Goal: Information Seeking & Learning: Learn about a topic

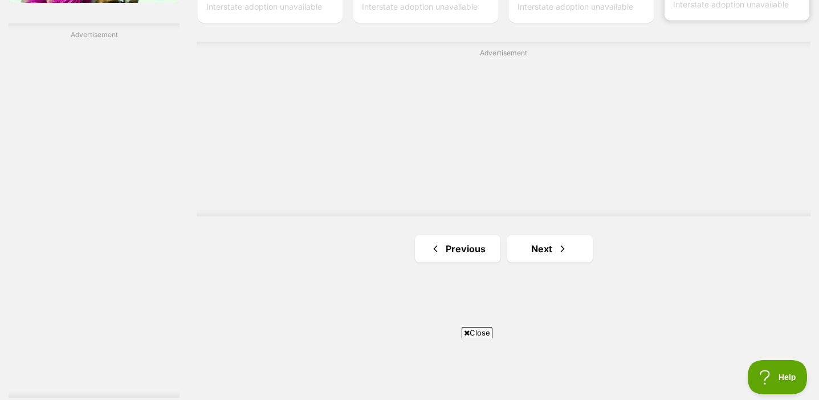
scroll to position [2193, 0]
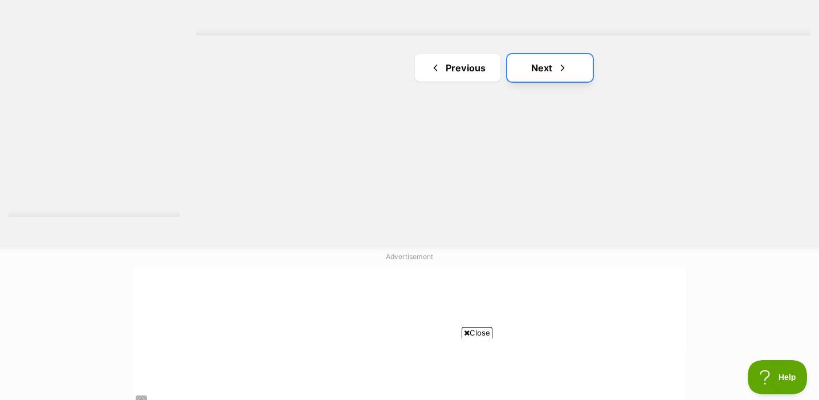
click at [572, 82] on link "Next" at bounding box center [551, 67] width 86 height 27
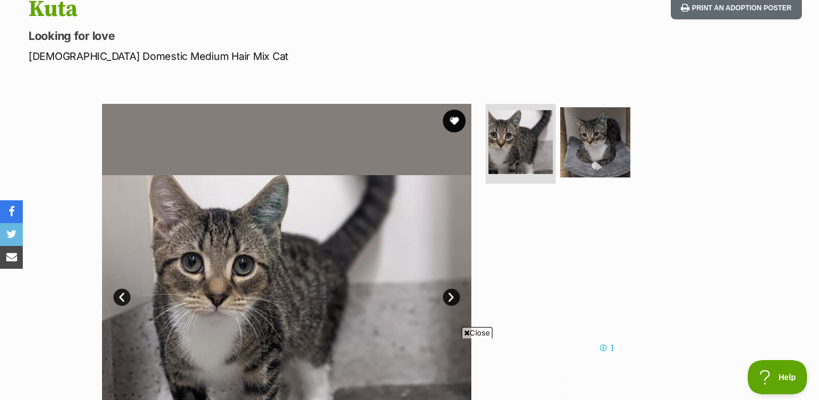
scroll to position [136, 0]
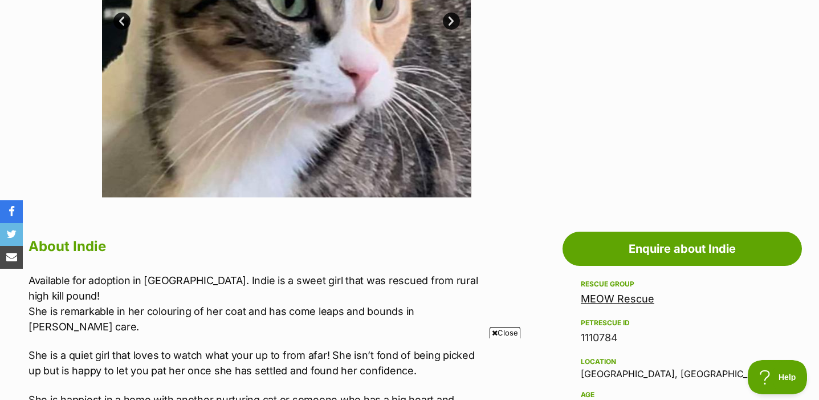
scroll to position [269, 0]
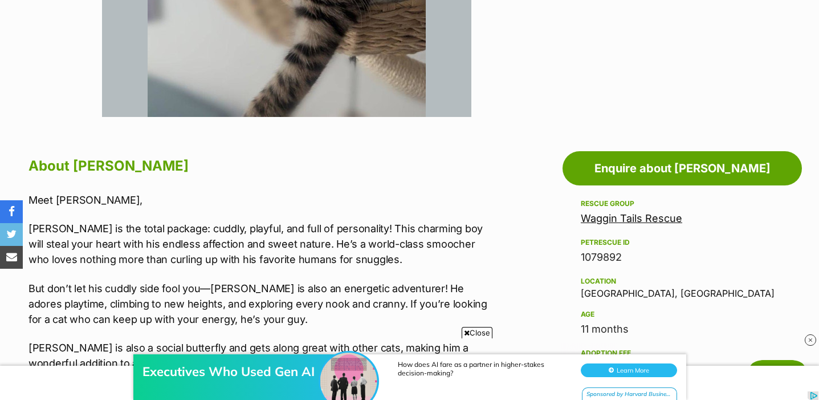
scroll to position [193, 0]
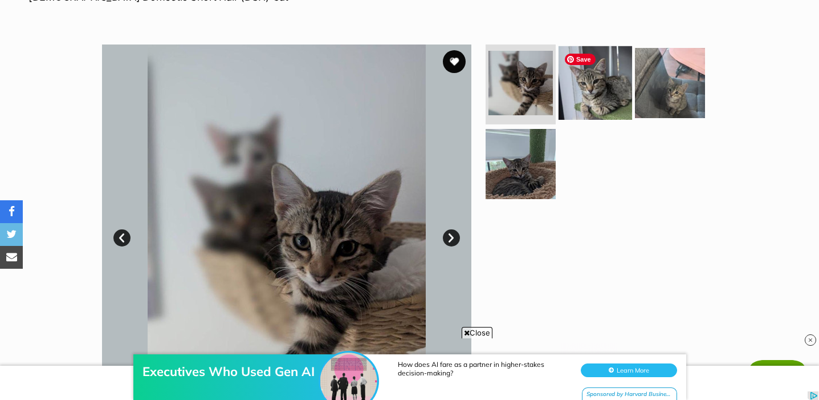
click at [610, 103] on img at bounding box center [596, 83] width 74 height 74
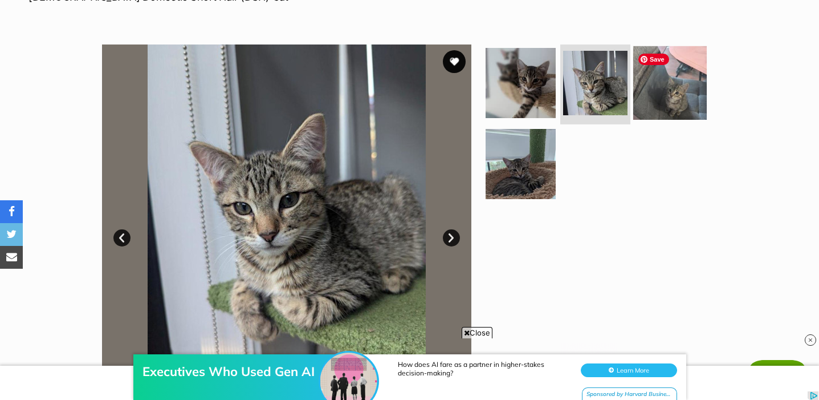
click at [648, 92] on img at bounding box center [671, 83] width 74 height 74
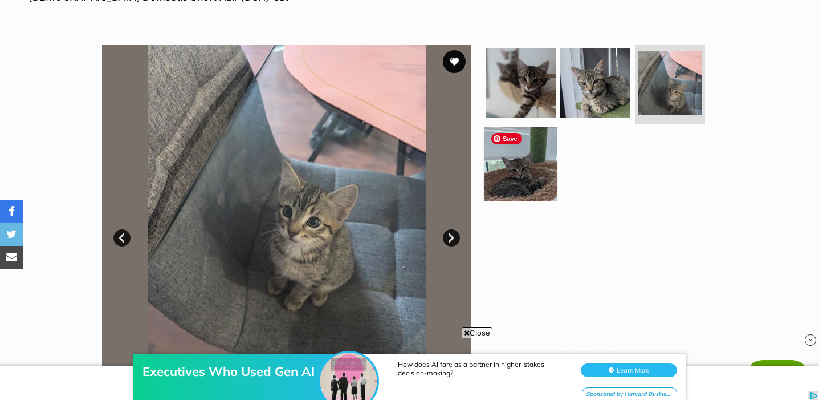
click at [528, 190] on img at bounding box center [521, 164] width 74 height 74
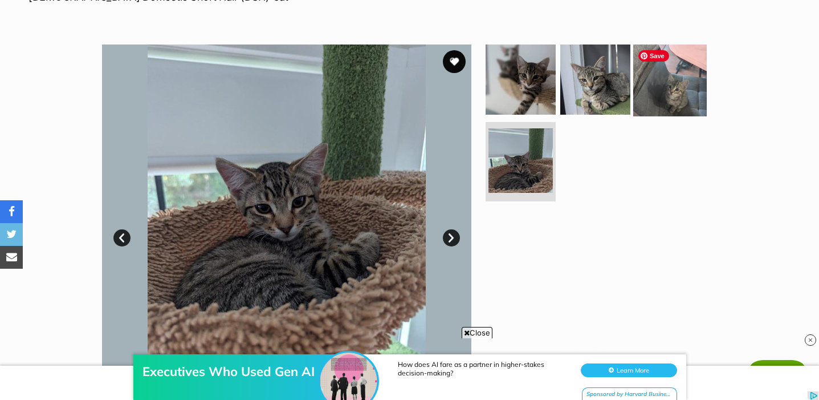
click at [647, 86] on img at bounding box center [671, 80] width 74 height 74
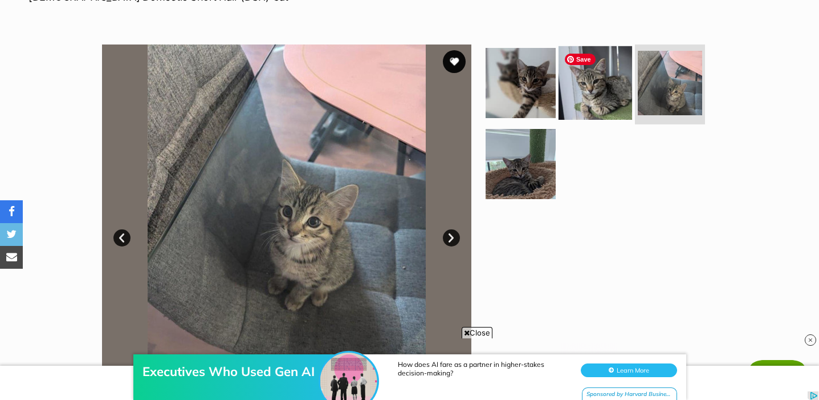
click at [607, 83] on img at bounding box center [596, 83] width 74 height 74
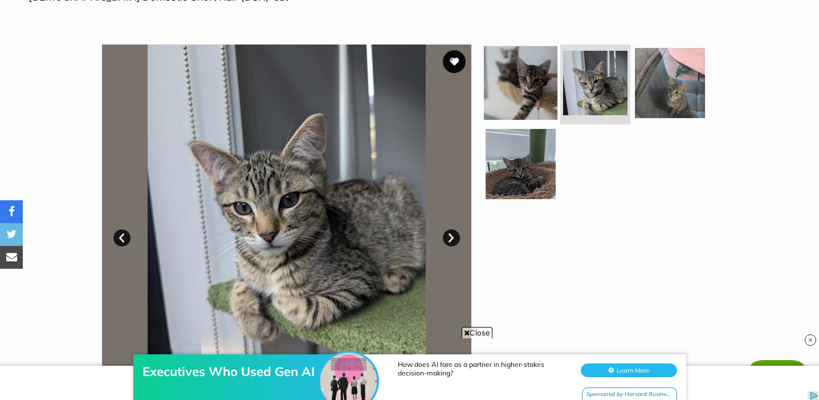
click at [539, 107] on img at bounding box center [521, 83] width 74 height 74
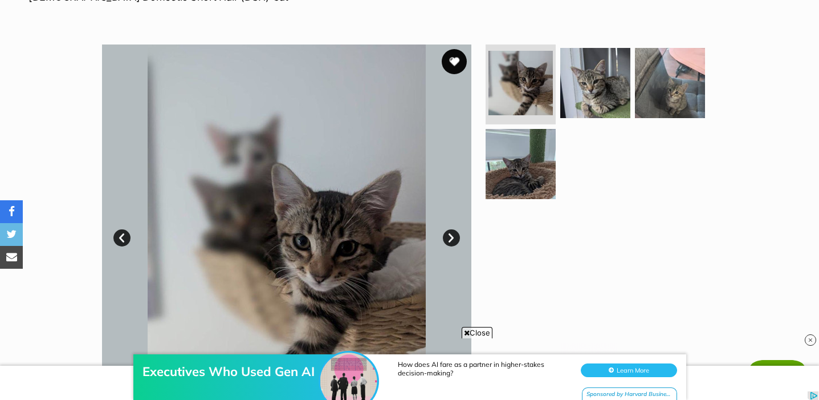
click at [462, 63] on button "favourite" at bounding box center [454, 61] width 25 height 25
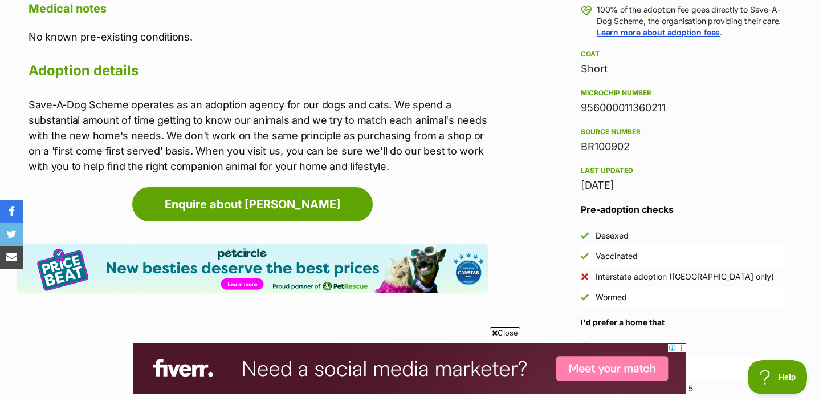
scroll to position [907, 0]
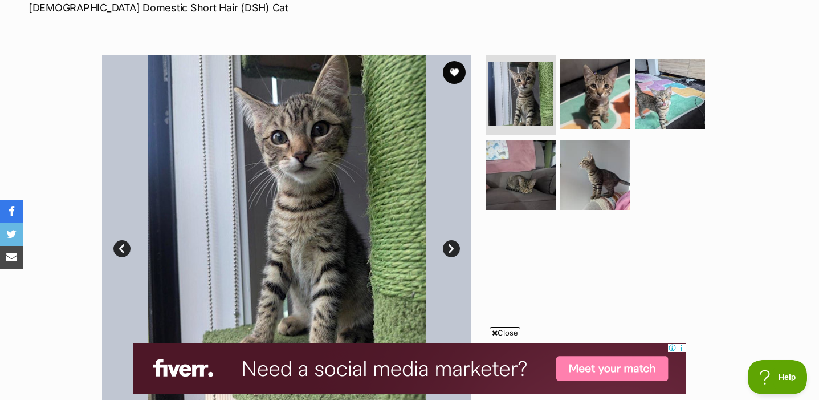
scroll to position [181, 0]
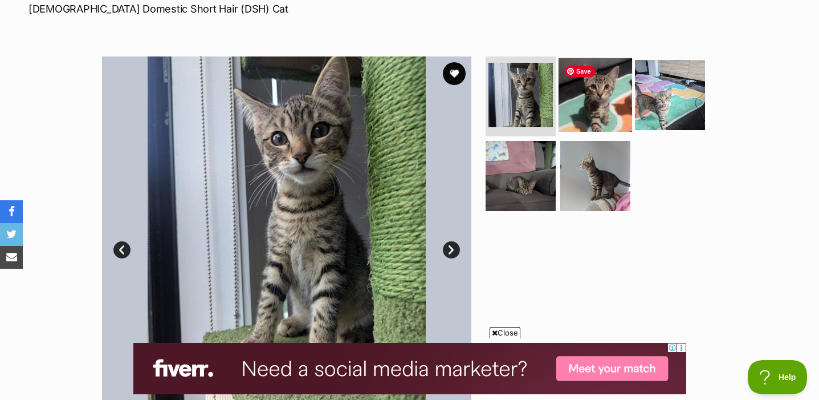
click at [590, 122] on img at bounding box center [596, 95] width 74 height 74
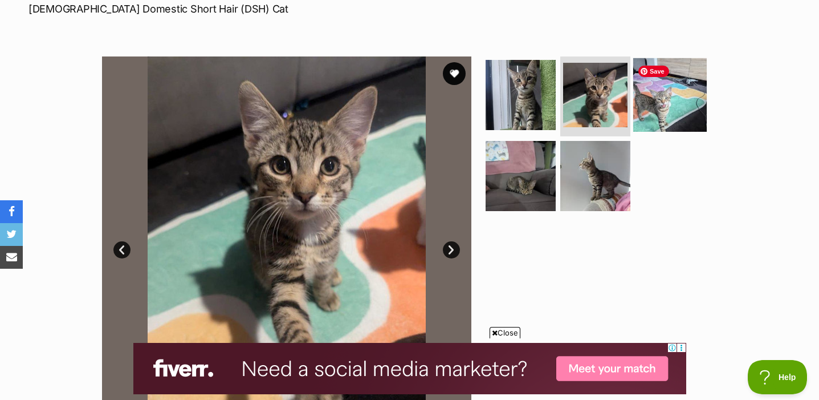
click at [664, 107] on img at bounding box center [671, 95] width 74 height 74
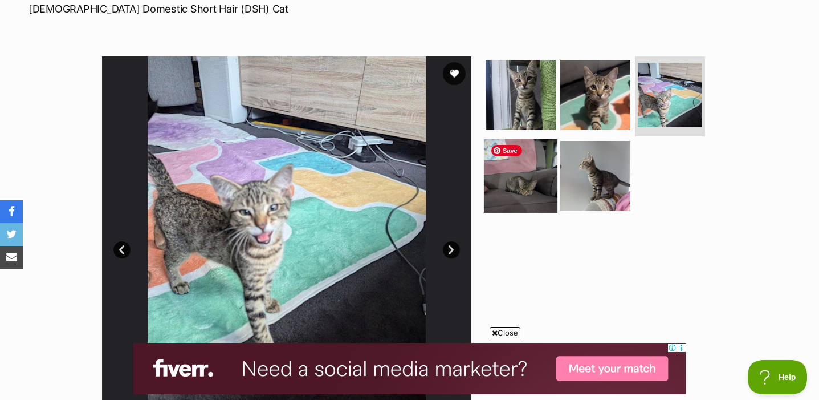
click at [551, 181] on img at bounding box center [521, 176] width 74 height 74
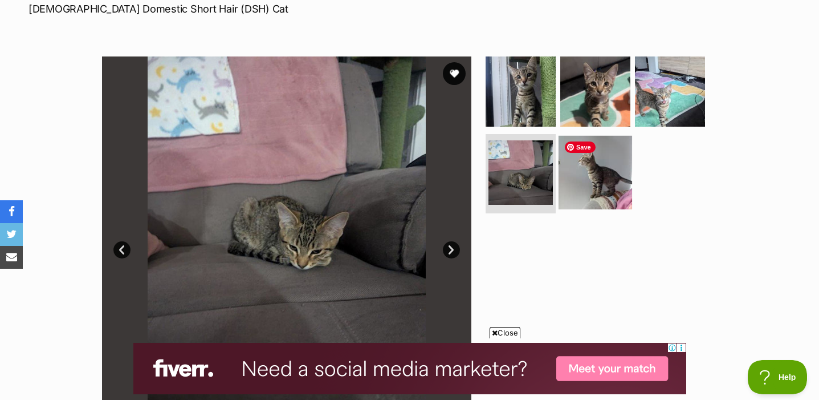
click at [610, 200] on img at bounding box center [596, 172] width 74 height 74
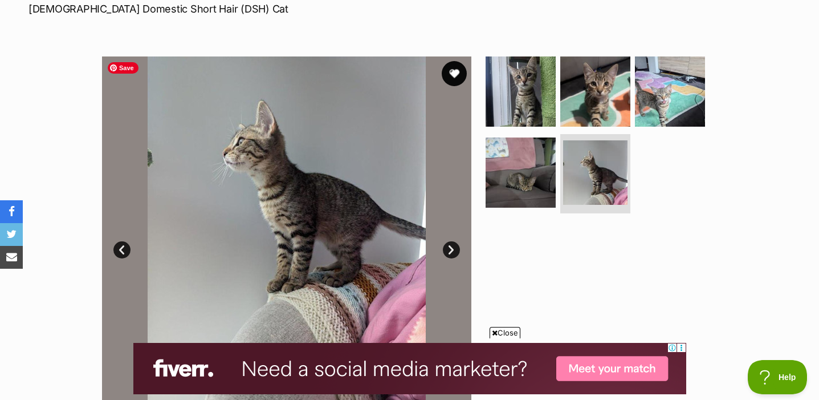
scroll to position [0, 0]
click at [453, 78] on button "favourite" at bounding box center [454, 73] width 25 height 25
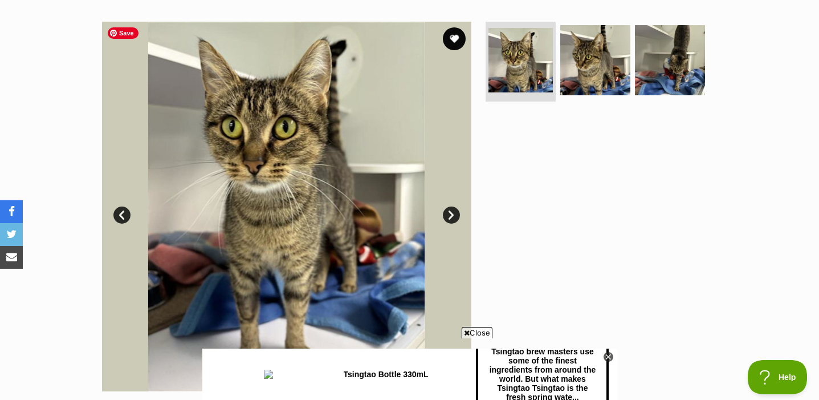
scroll to position [238, 0]
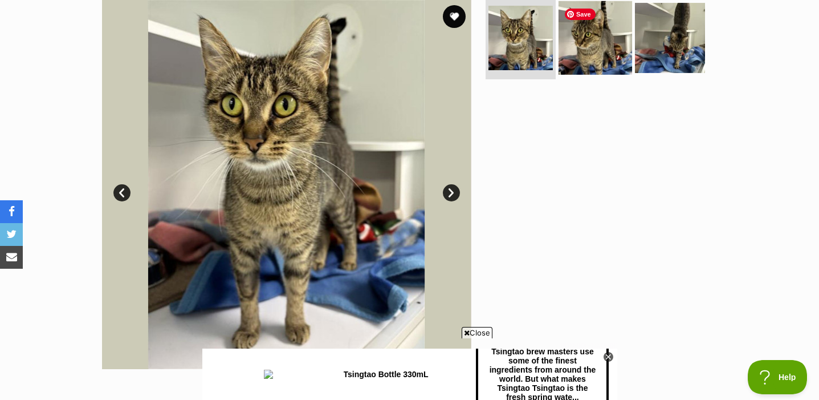
click at [590, 60] on img at bounding box center [596, 38] width 74 height 74
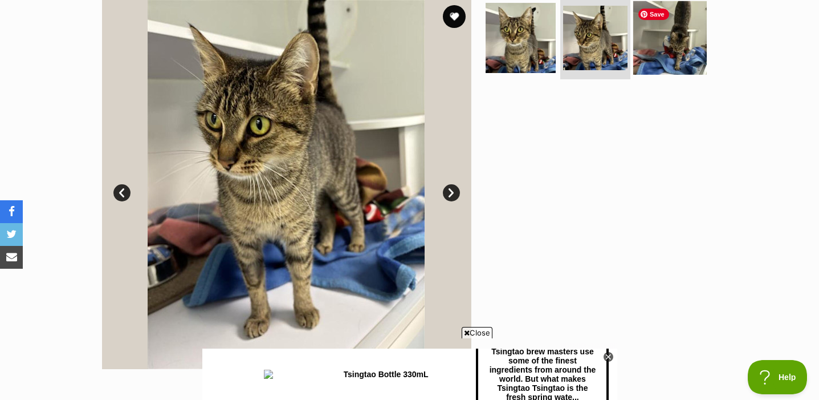
click at [672, 54] on img at bounding box center [671, 38] width 74 height 74
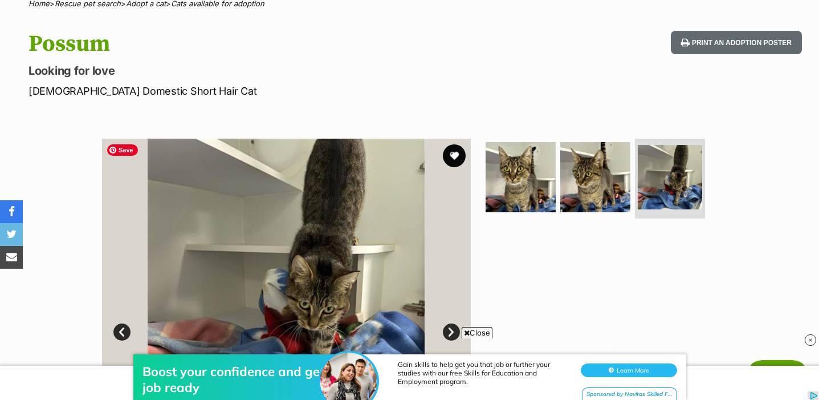
scroll to position [98, 0]
click at [452, 160] on button "favourite" at bounding box center [454, 156] width 25 height 25
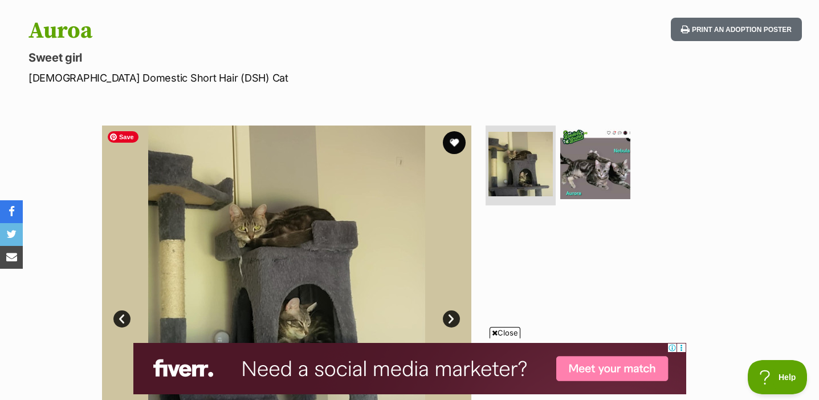
scroll to position [91, 0]
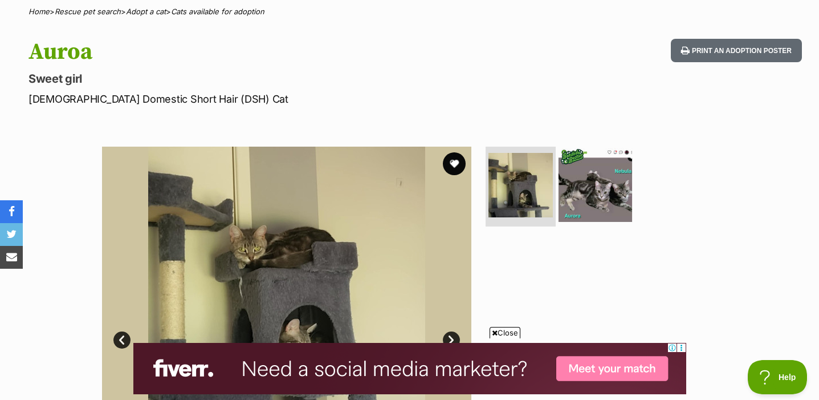
click at [621, 201] on img at bounding box center [596, 185] width 74 height 74
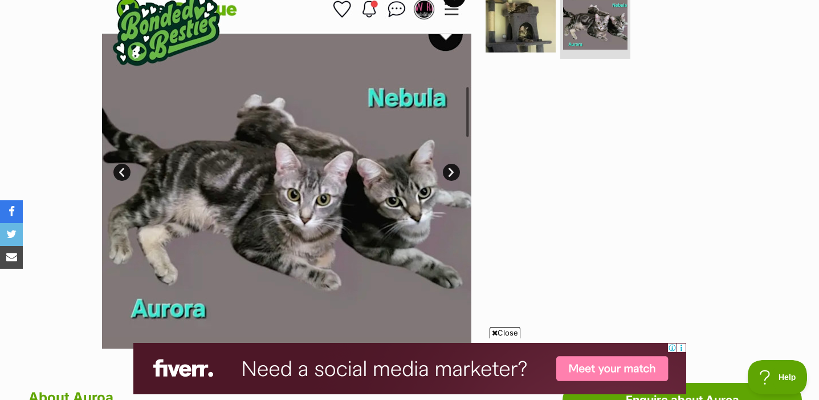
scroll to position [262, 0]
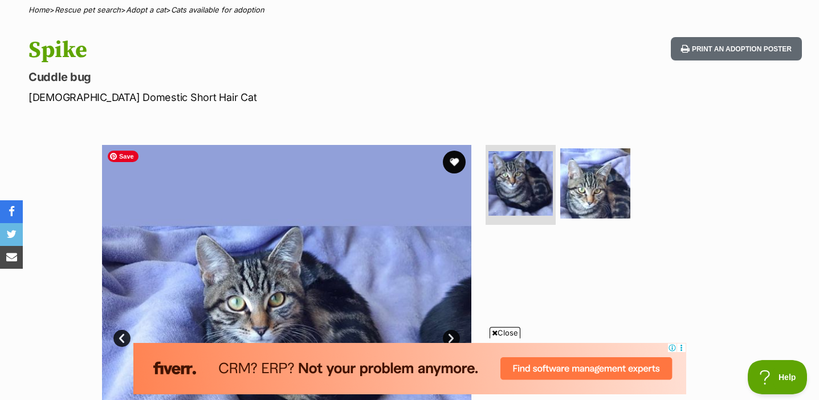
scroll to position [94, 0]
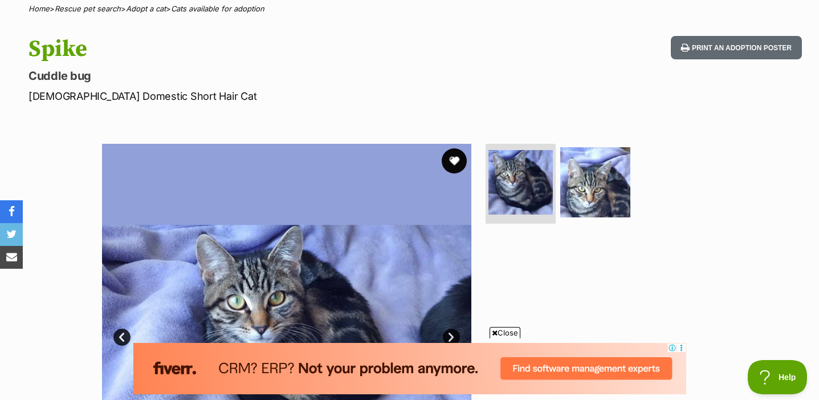
click at [460, 160] on button "favourite" at bounding box center [454, 160] width 25 height 25
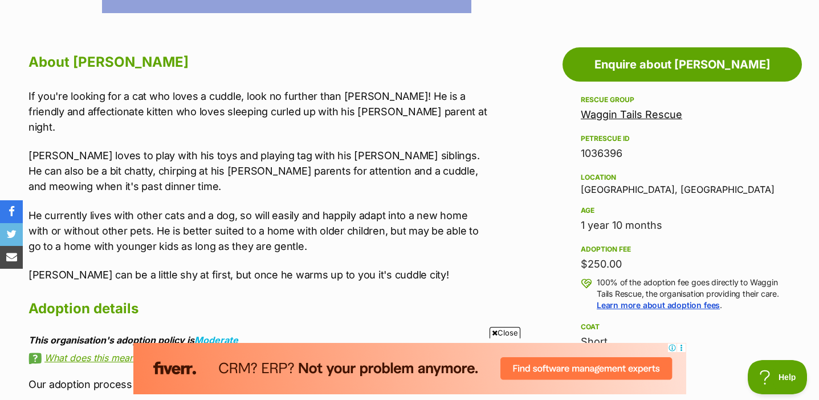
scroll to position [594, 0]
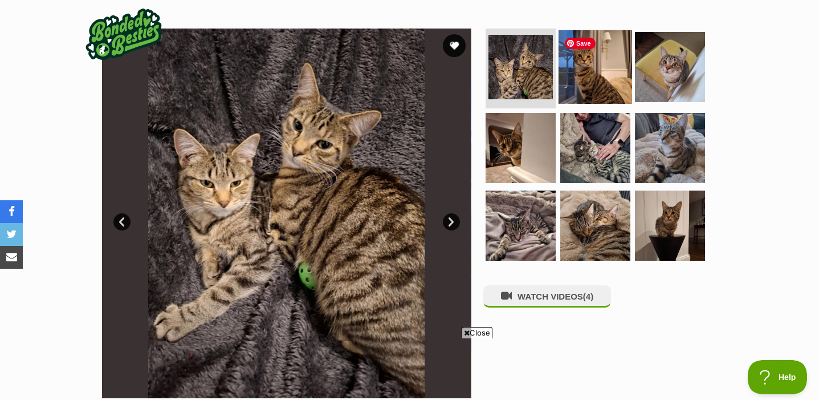
click at [573, 86] on img at bounding box center [596, 67] width 74 height 74
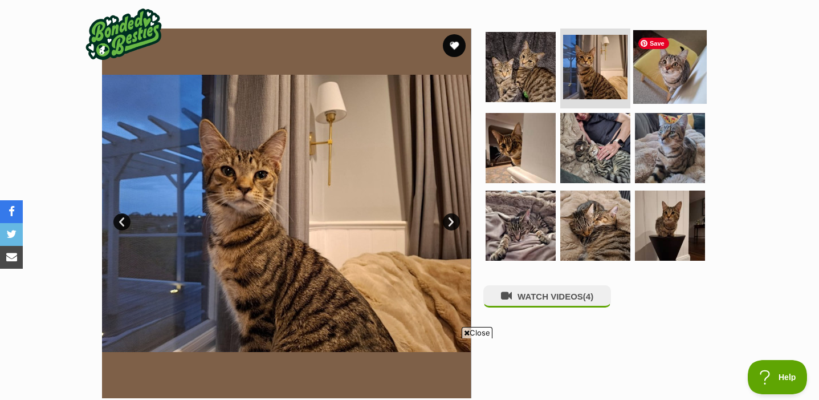
click at [647, 81] on img at bounding box center [671, 67] width 74 height 74
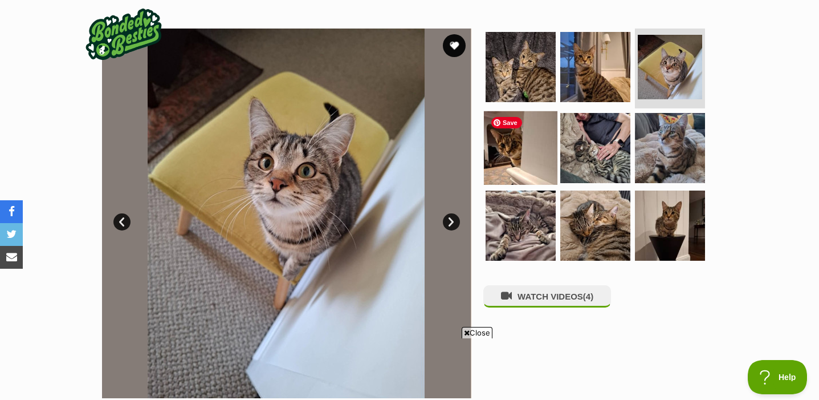
click at [532, 153] on img at bounding box center [521, 148] width 74 height 74
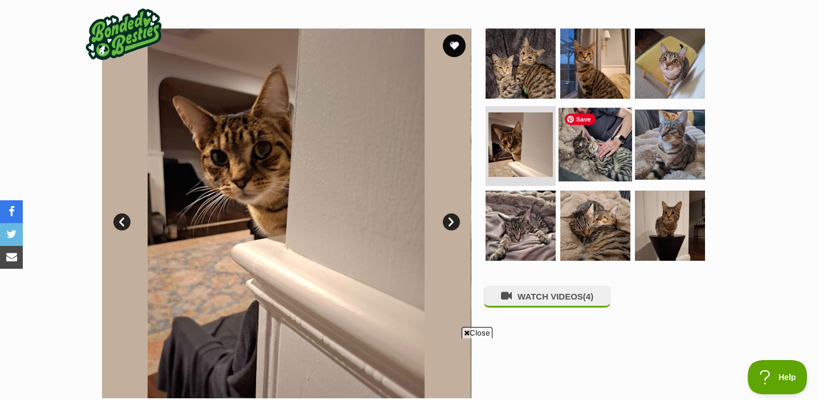
click at [602, 157] on img at bounding box center [596, 145] width 74 height 74
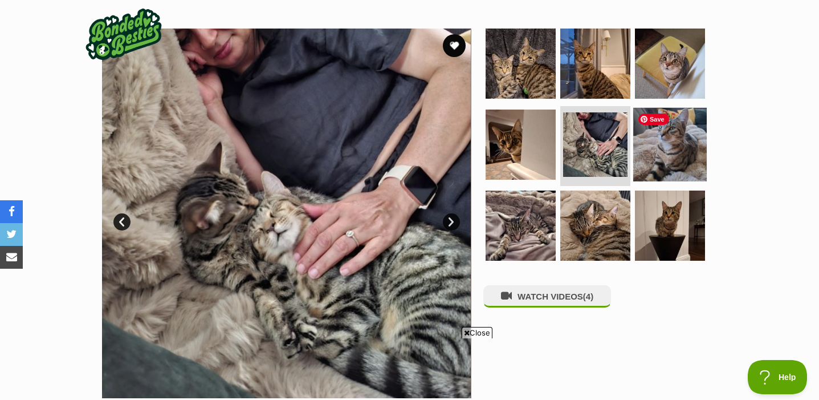
click at [677, 161] on img at bounding box center [671, 145] width 74 height 74
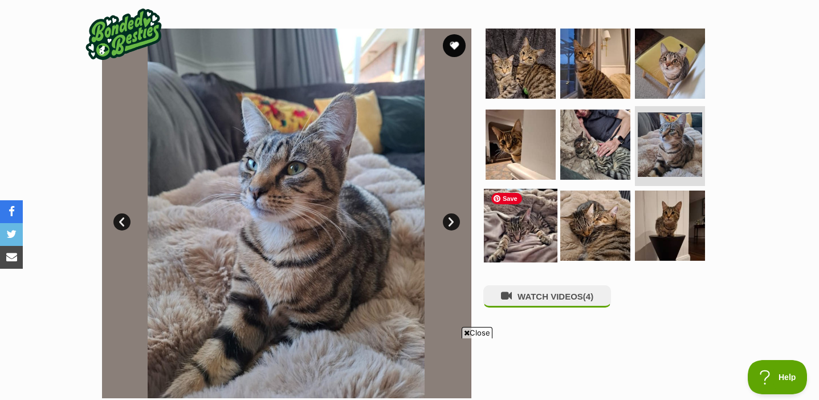
click at [551, 238] on img at bounding box center [521, 226] width 74 height 74
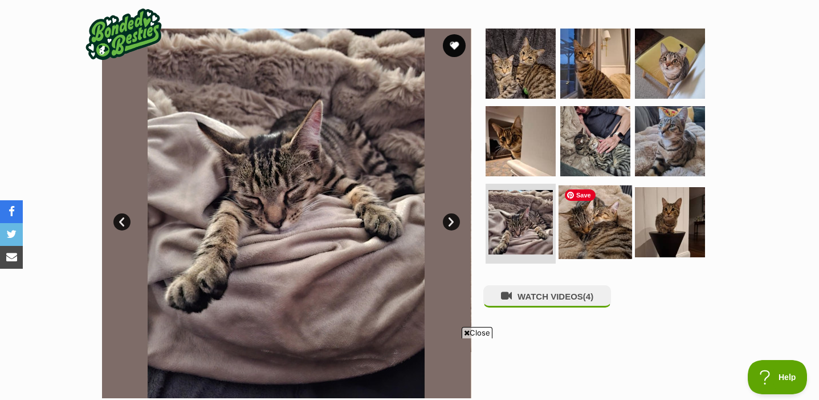
click at [605, 232] on img at bounding box center [596, 222] width 74 height 74
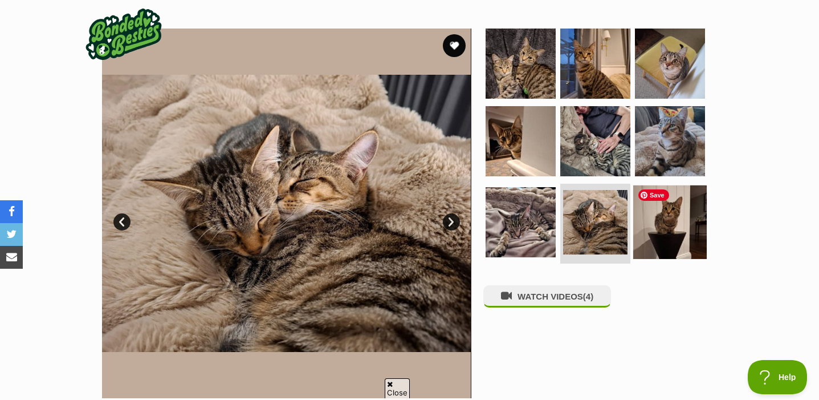
click at [680, 233] on img at bounding box center [671, 222] width 74 height 74
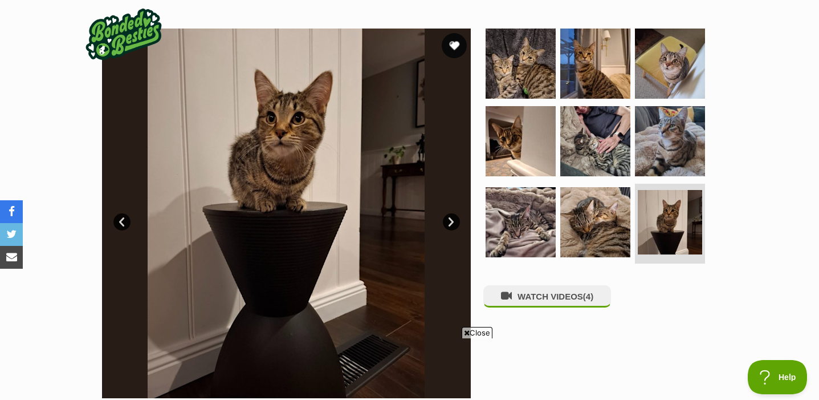
click at [457, 44] on button "favourite" at bounding box center [454, 45] width 25 height 25
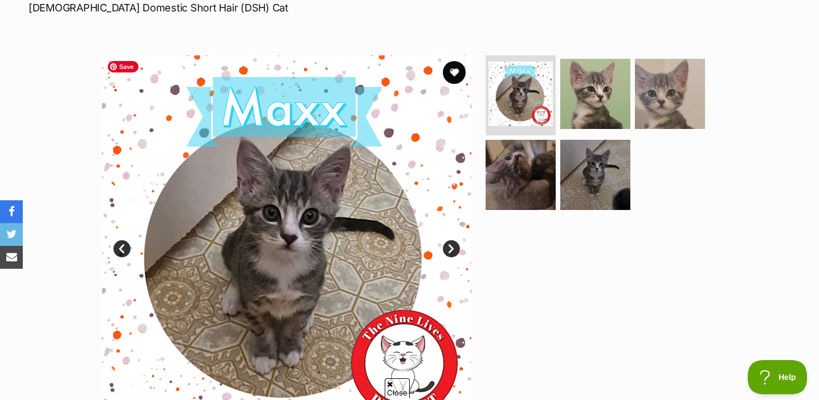
scroll to position [189, 0]
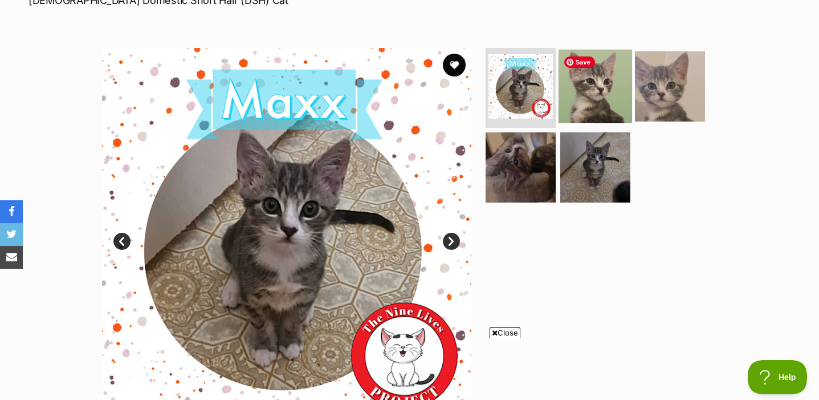
click at [585, 95] on img at bounding box center [596, 87] width 74 height 74
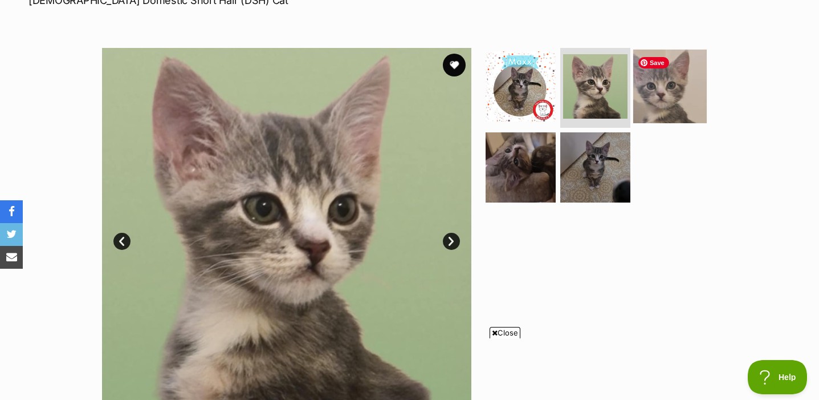
click at [663, 92] on img at bounding box center [671, 87] width 74 height 74
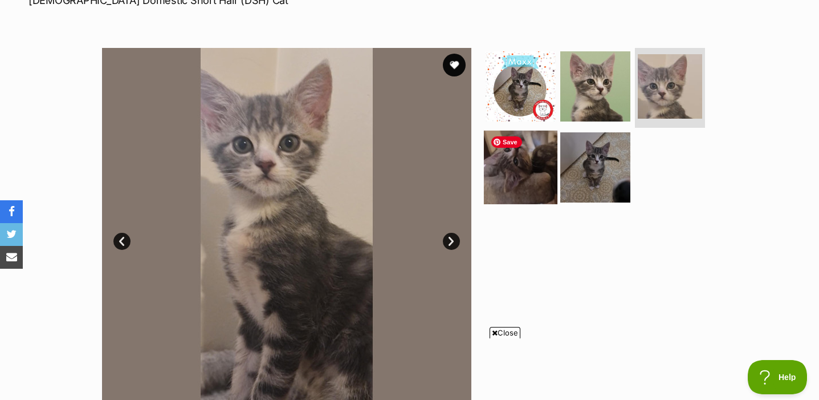
click at [546, 182] on img at bounding box center [521, 167] width 74 height 74
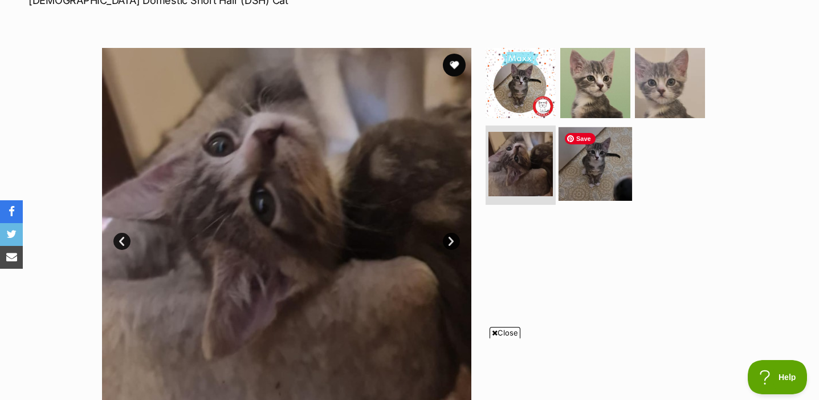
click at [600, 176] on img at bounding box center [596, 164] width 74 height 74
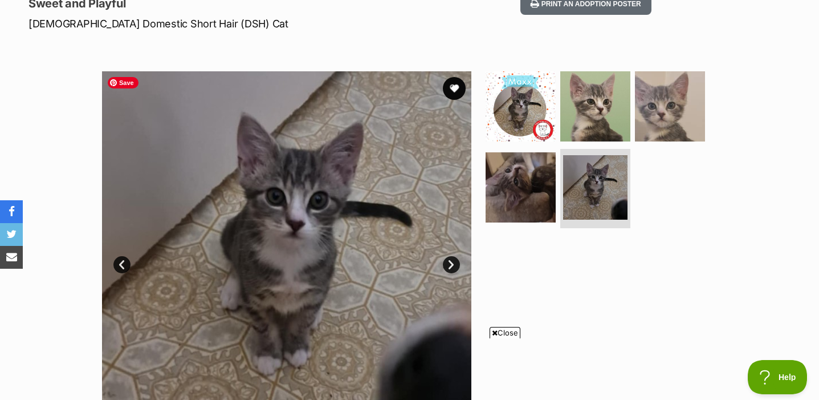
scroll to position [0, 0]
click at [456, 88] on button "favourite" at bounding box center [454, 88] width 25 height 25
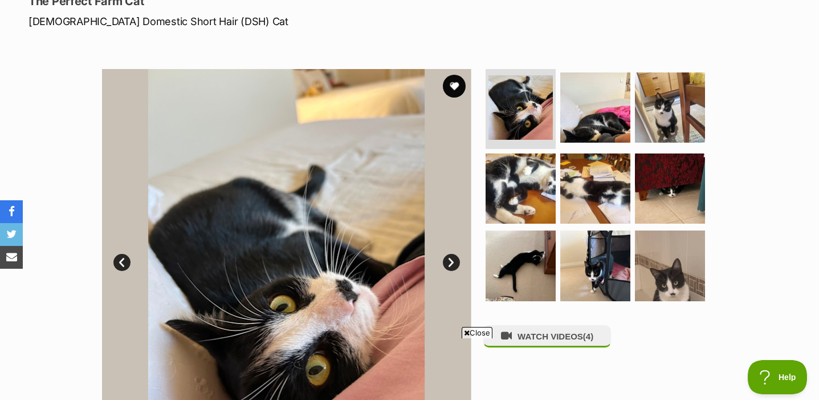
scroll to position [160, 0]
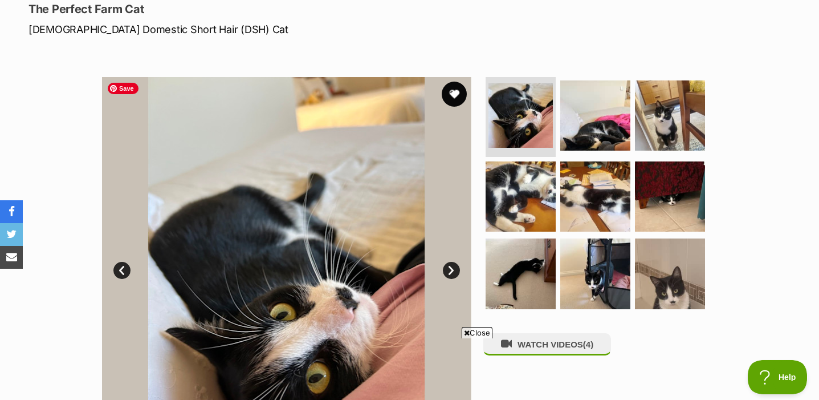
click at [457, 90] on button "favourite" at bounding box center [454, 94] width 25 height 25
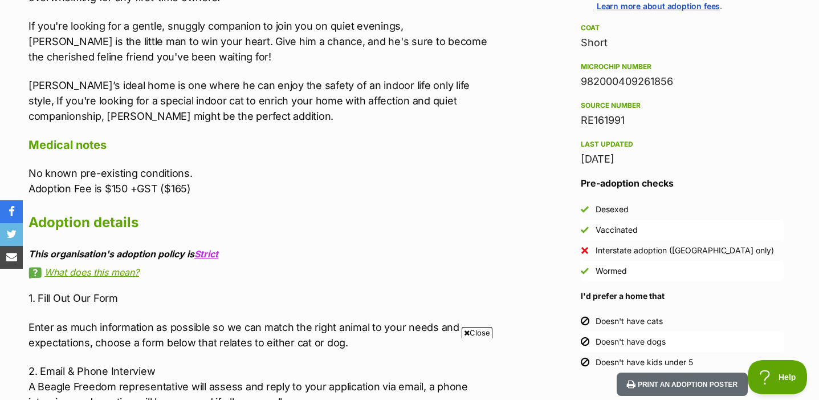
scroll to position [905, 0]
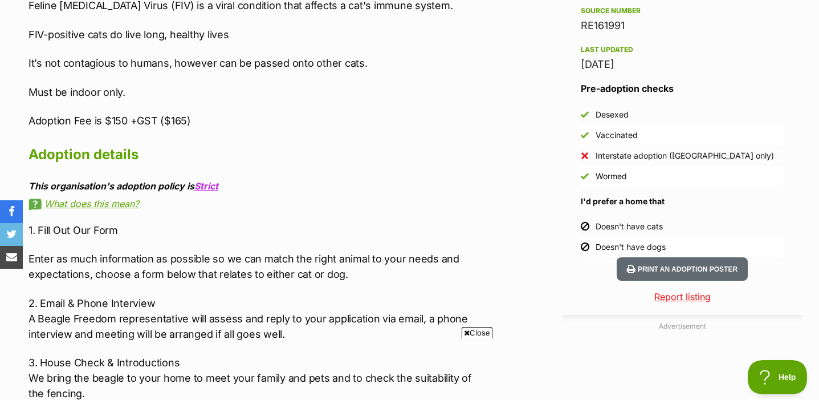
scroll to position [999, 0]
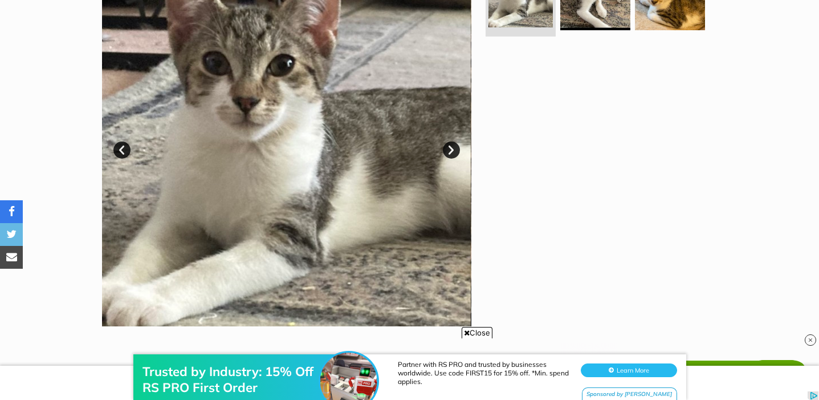
scroll to position [222, 0]
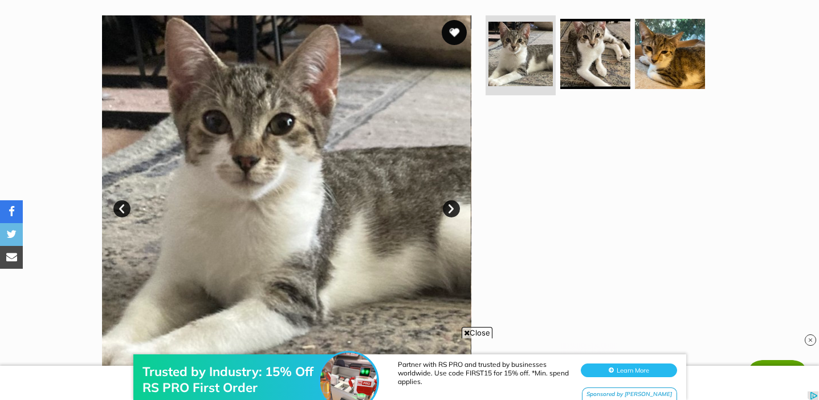
click at [456, 39] on button "favourite" at bounding box center [454, 32] width 25 height 25
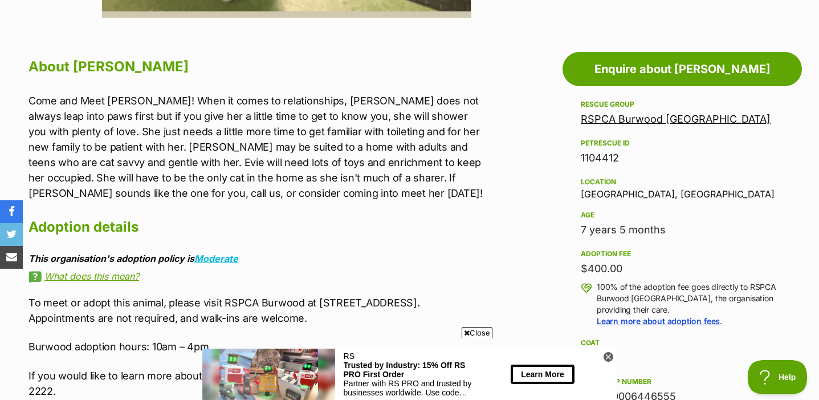
scroll to position [590, 0]
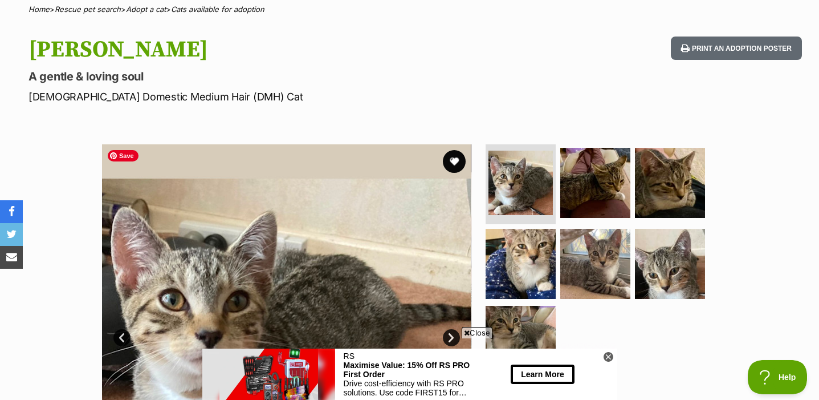
scroll to position [135, 0]
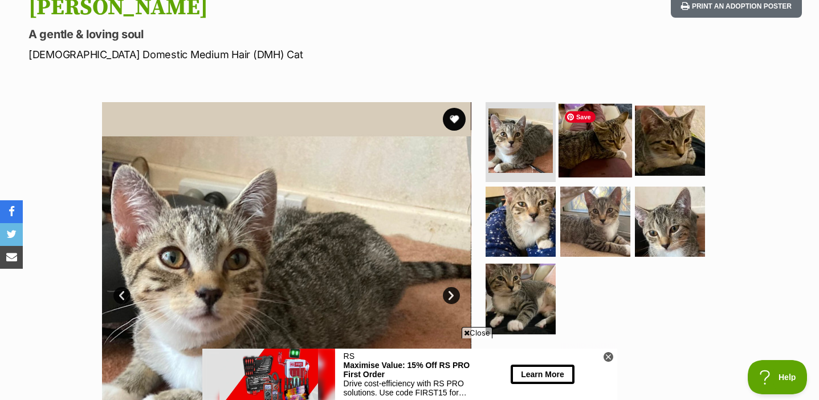
click at [613, 134] on img at bounding box center [596, 141] width 74 height 74
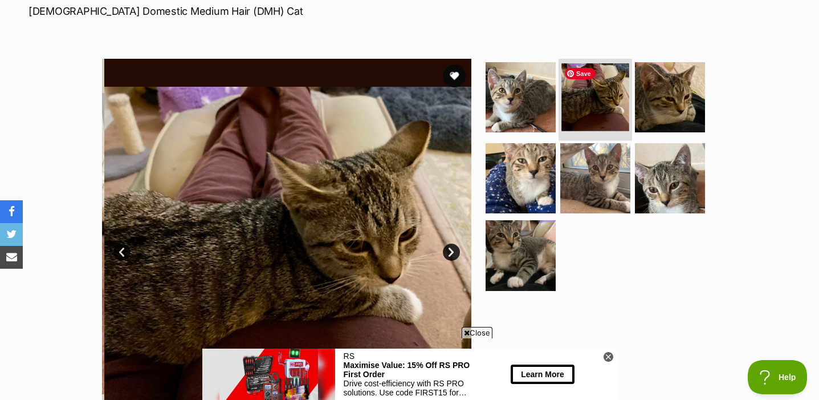
scroll to position [184, 0]
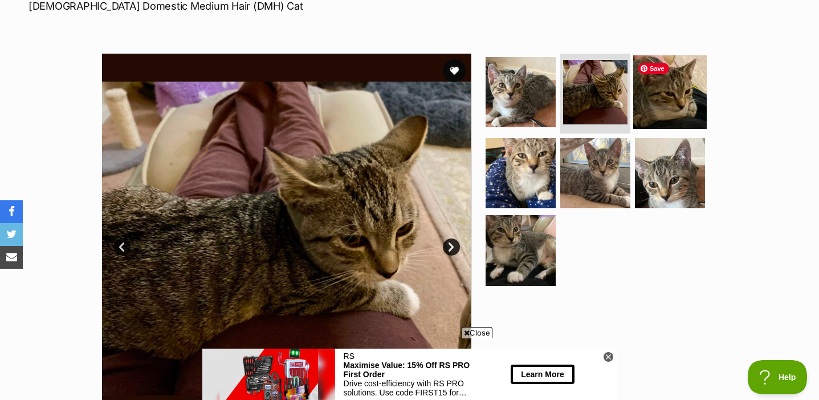
click at [663, 98] on img at bounding box center [671, 92] width 74 height 74
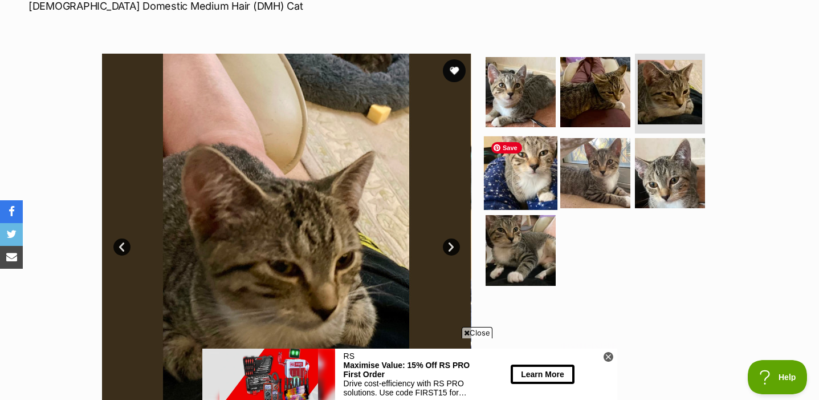
click at [554, 184] on img at bounding box center [521, 173] width 74 height 74
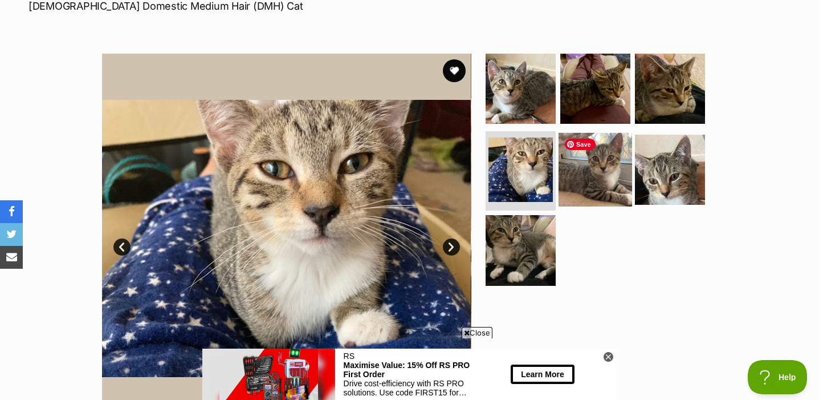
click at [600, 181] on img at bounding box center [596, 169] width 74 height 74
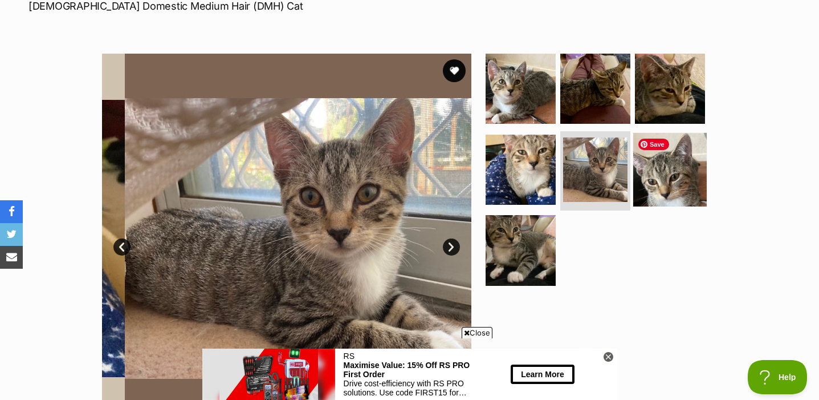
click at [674, 189] on img at bounding box center [671, 169] width 74 height 74
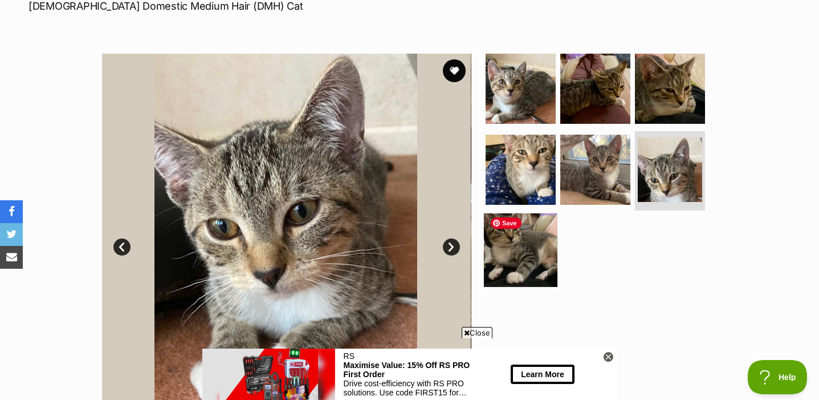
click at [543, 267] on img at bounding box center [521, 250] width 74 height 74
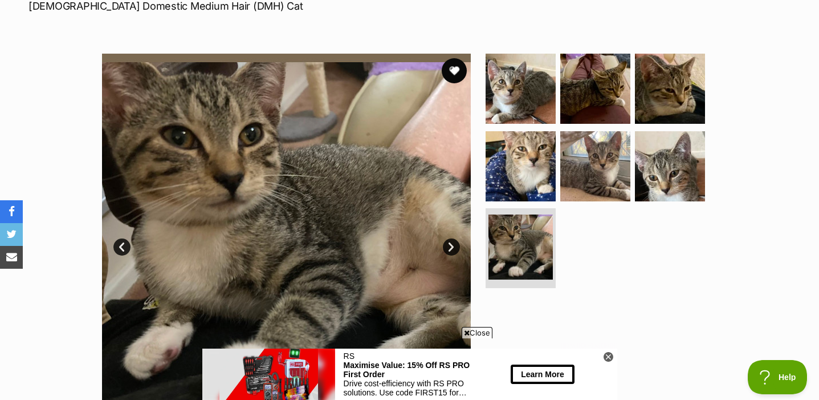
click at [450, 80] on button "favourite" at bounding box center [454, 70] width 25 height 25
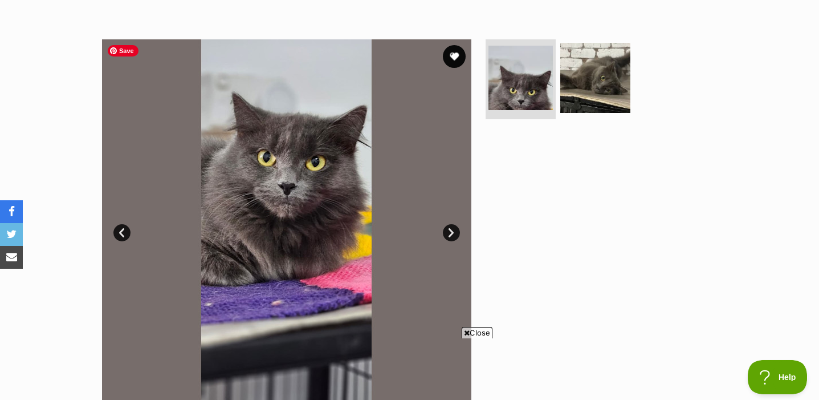
scroll to position [197, 0]
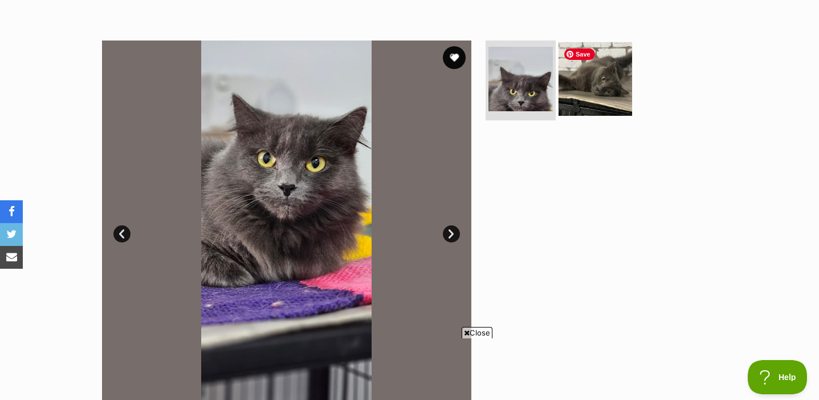
click at [600, 89] on img at bounding box center [596, 79] width 74 height 74
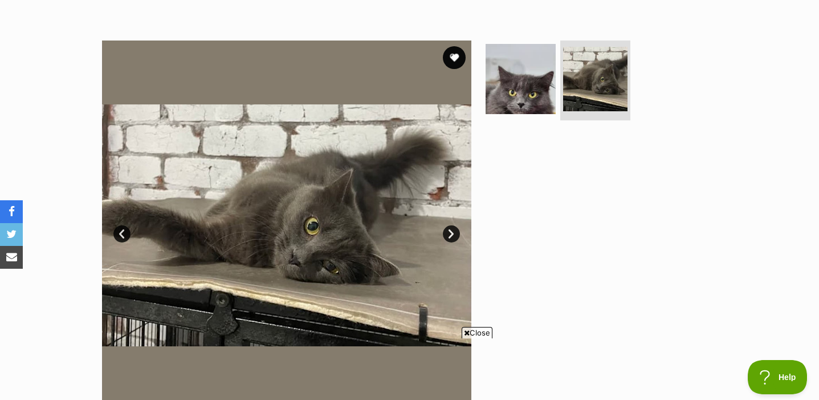
scroll to position [208, 0]
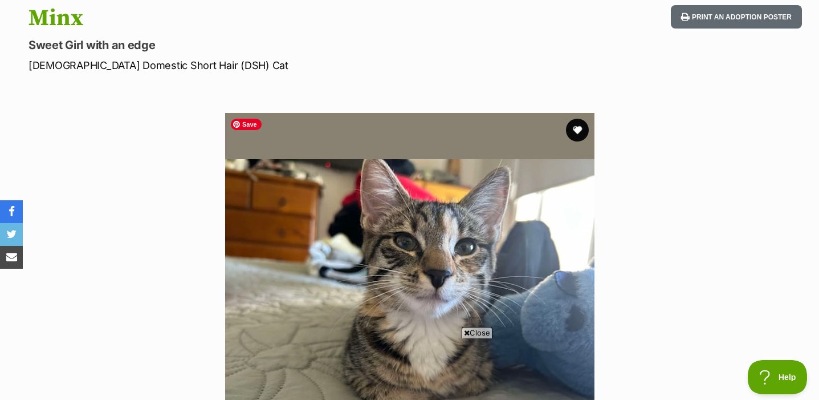
scroll to position [117, 0]
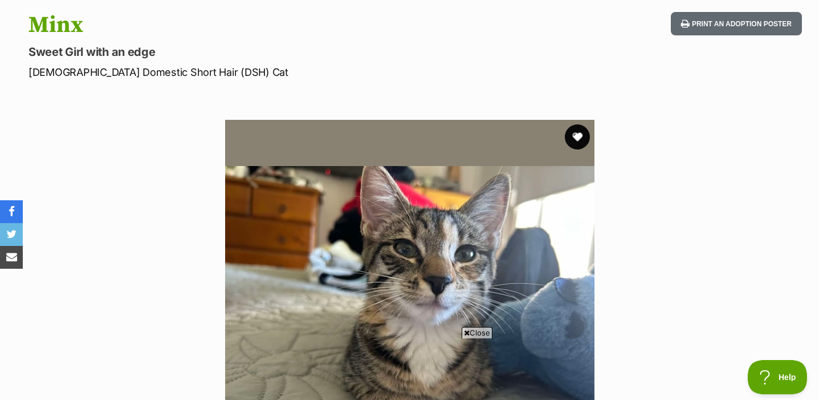
click at [583, 135] on button "favourite" at bounding box center [577, 136] width 25 height 25
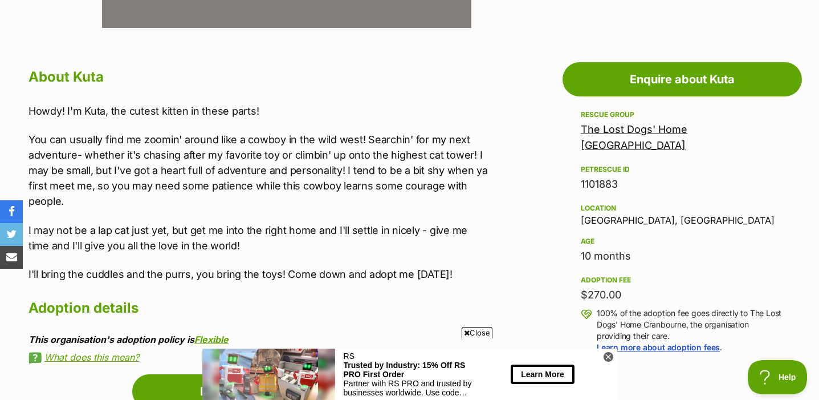
scroll to position [578, 0]
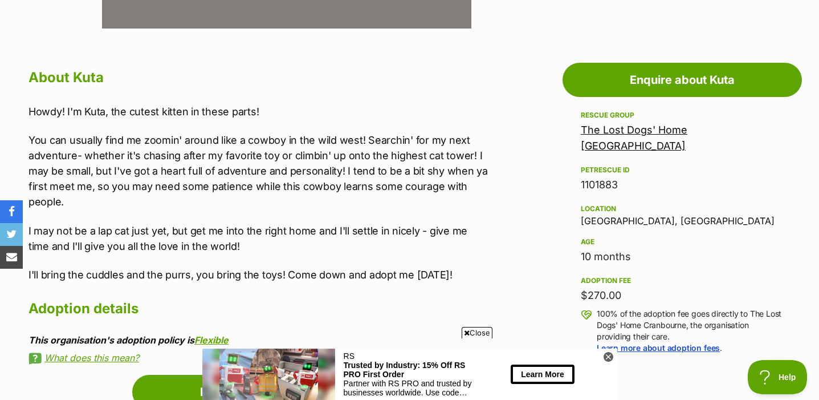
click at [429, 208] on p "You can usually find me zoomin' around like a cowboy in the wild west! Searchin…" at bounding box center [259, 170] width 460 height 77
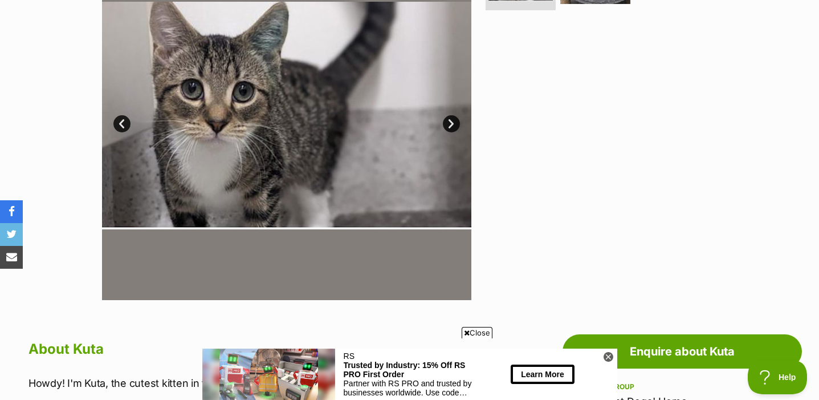
scroll to position [55, 0]
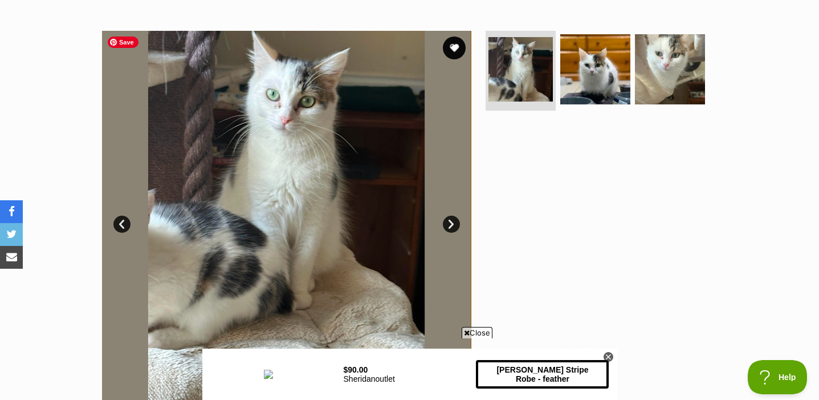
scroll to position [206, 0]
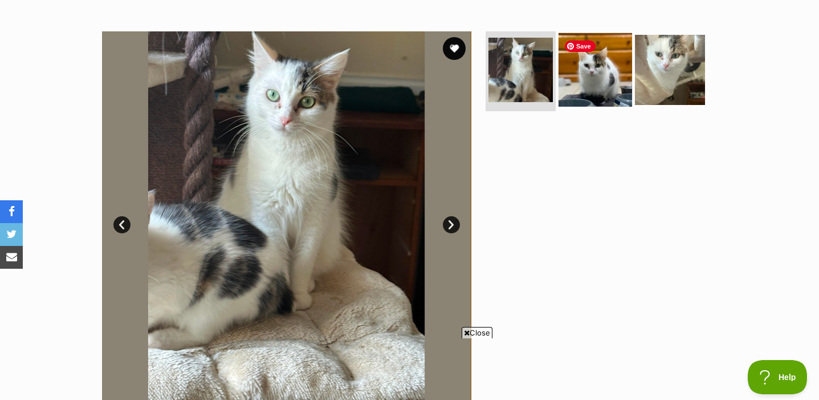
click at [578, 94] on img at bounding box center [596, 70] width 74 height 74
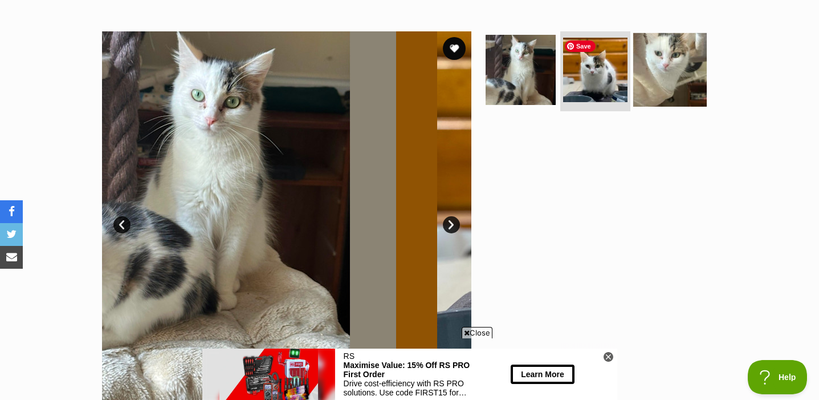
scroll to position [0, 0]
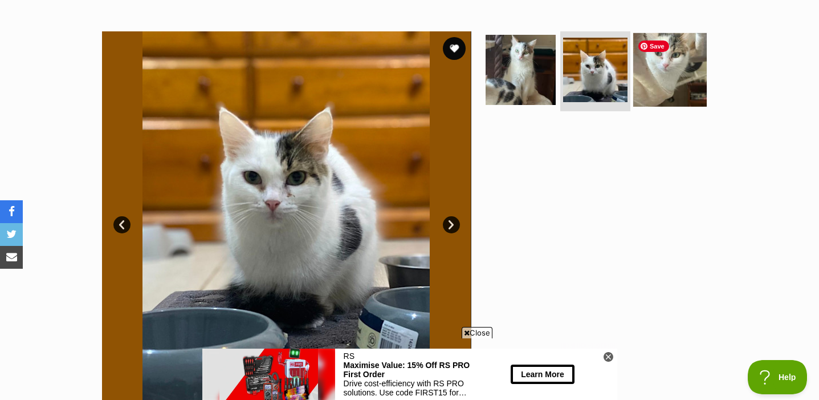
click at [643, 90] on img at bounding box center [671, 70] width 74 height 74
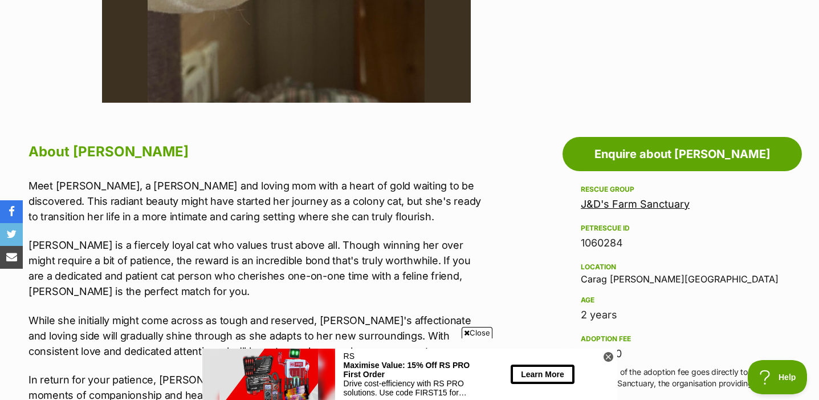
scroll to position [506, 0]
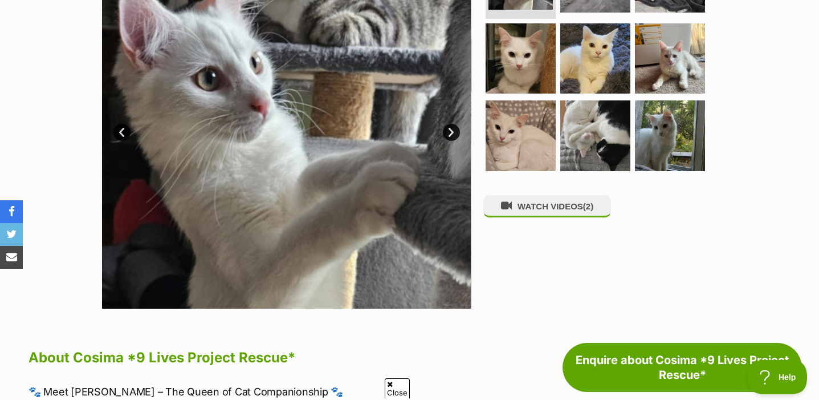
scroll to position [296, 0]
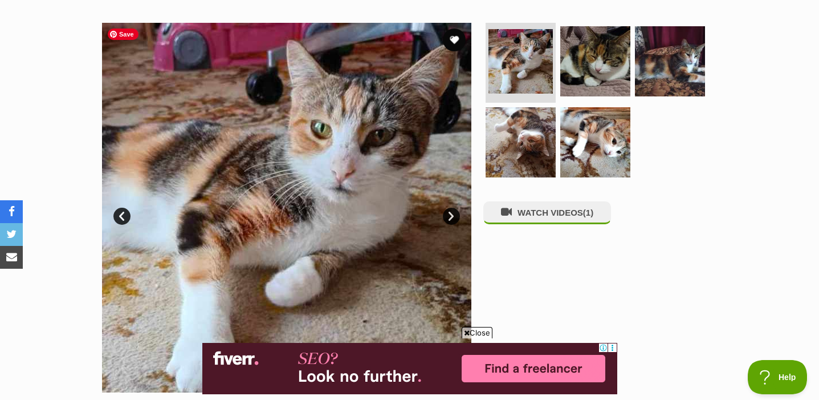
scroll to position [200, 0]
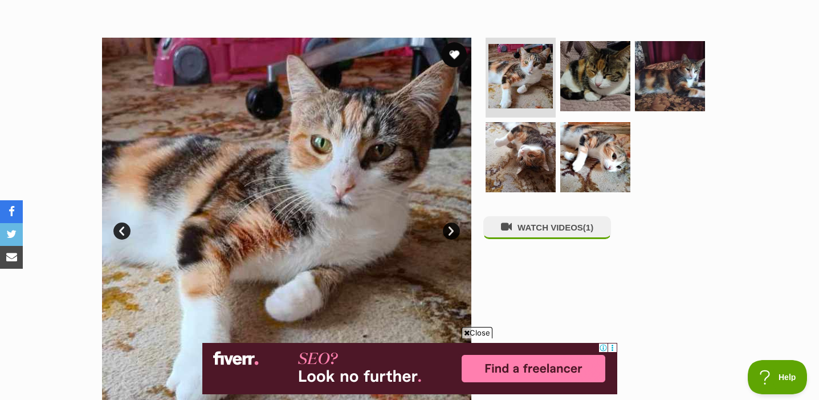
click at [459, 55] on button "favourite" at bounding box center [454, 54] width 25 height 25
click at [457, 51] on button "favourite" at bounding box center [454, 54] width 25 height 25
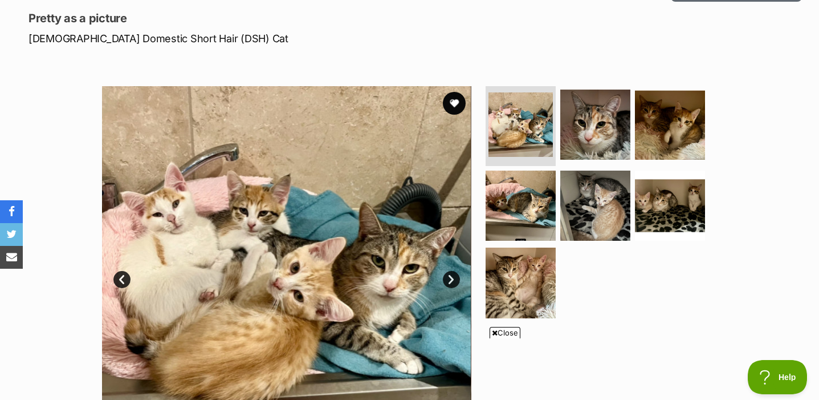
scroll to position [150, 0]
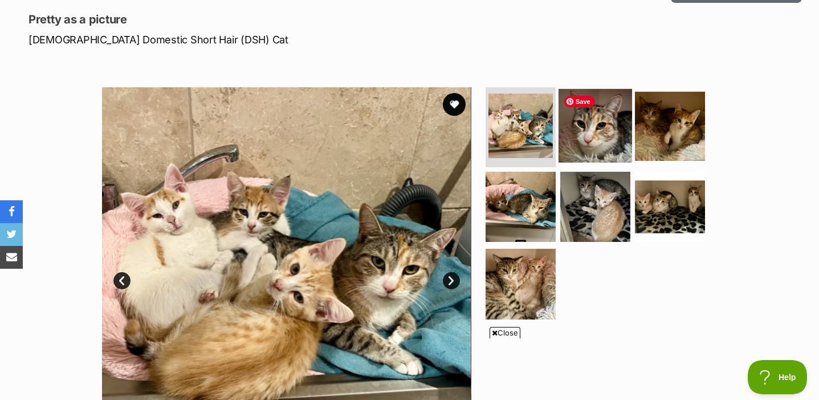
click at [592, 147] on img at bounding box center [596, 126] width 74 height 74
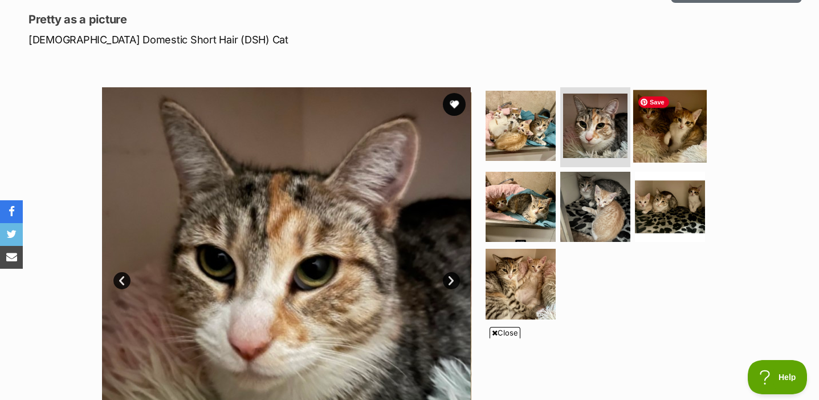
click at [661, 139] on img at bounding box center [671, 126] width 74 height 74
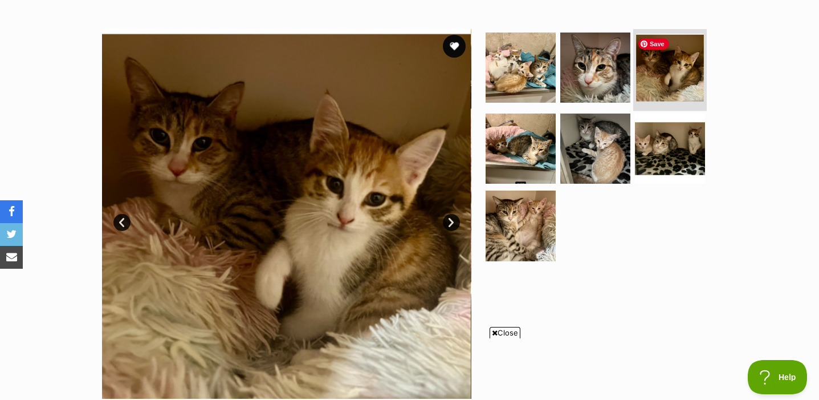
scroll to position [229, 0]
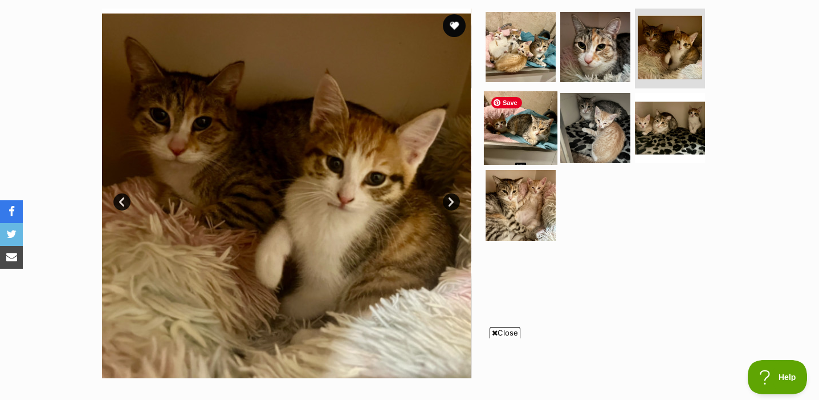
click at [548, 131] on img at bounding box center [521, 128] width 74 height 74
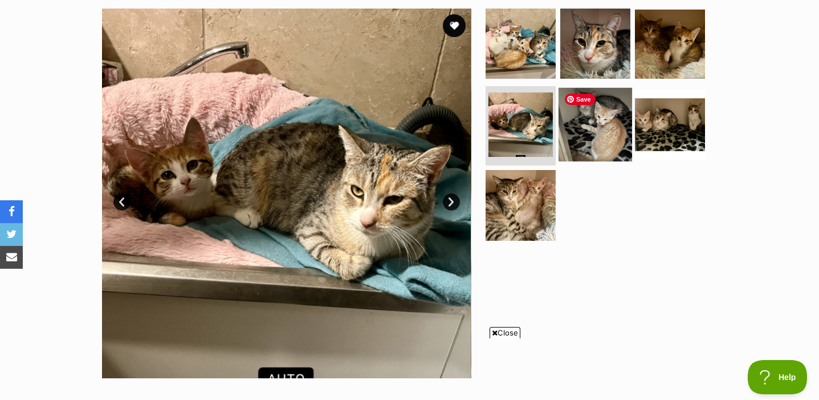
click at [600, 138] on img at bounding box center [596, 124] width 74 height 74
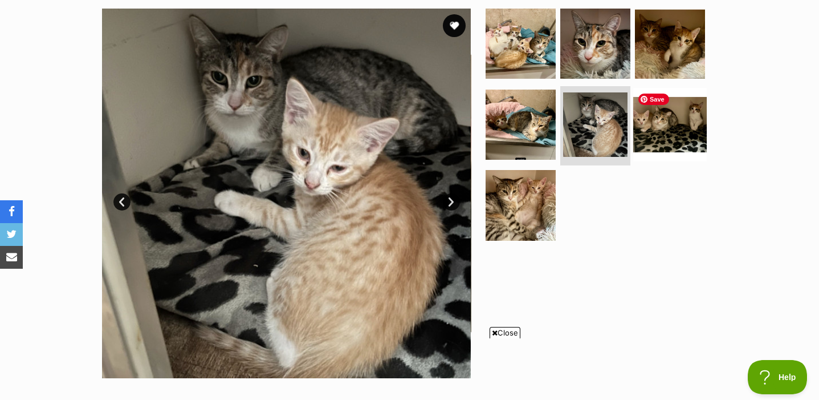
click at [673, 135] on img at bounding box center [671, 124] width 74 height 74
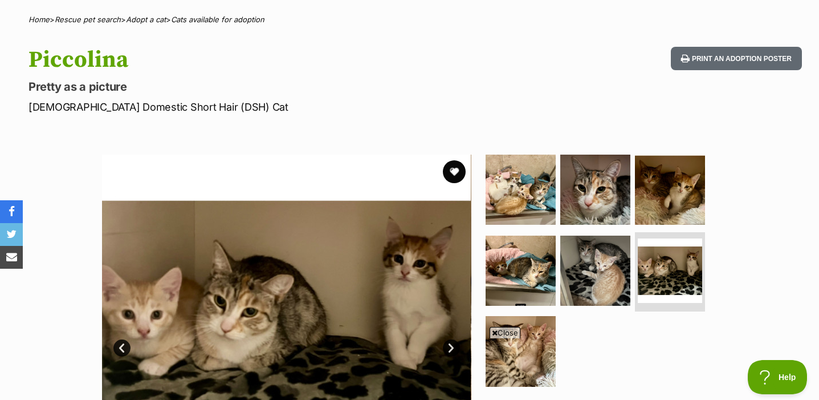
scroll to position [82, 0]
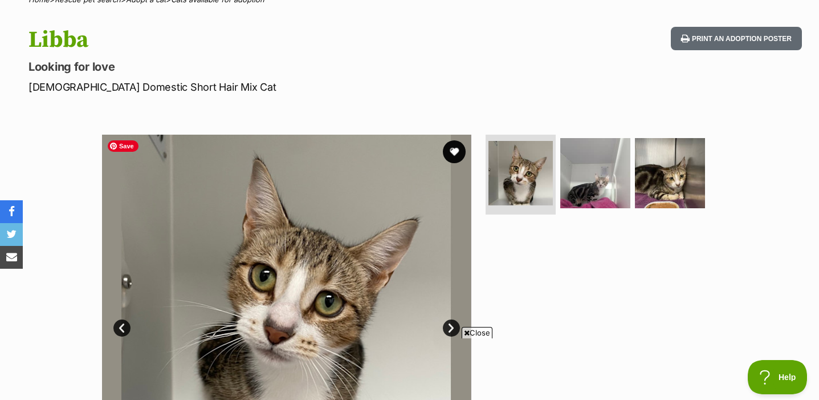
scroll to position [222, 0]
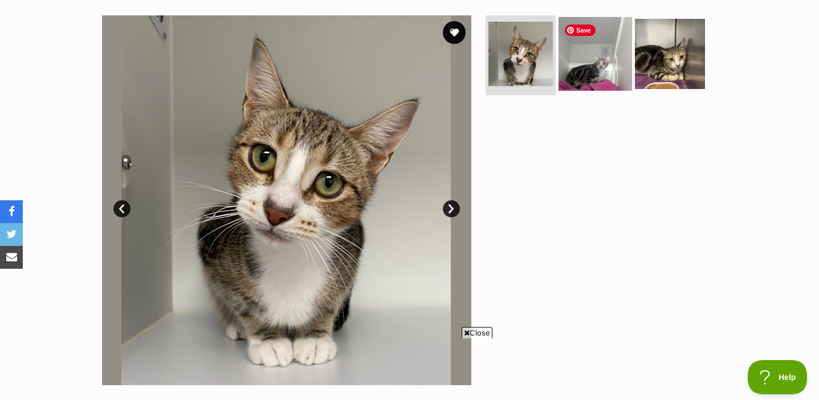
click at [582, 64] on img at bounding box center [596, 54] width 74 height 74
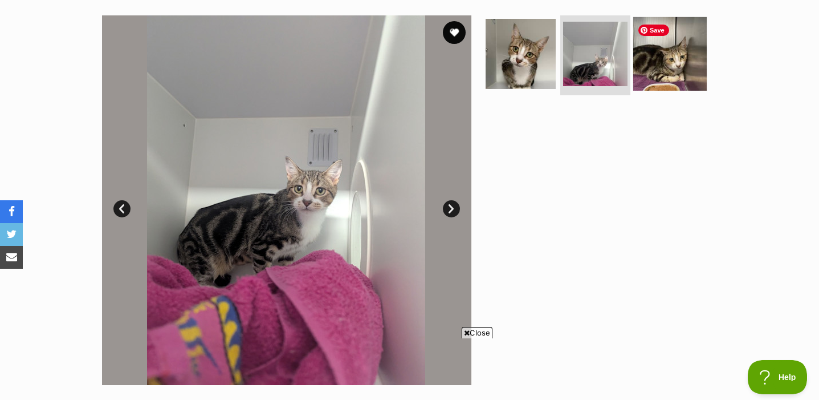
click at [656, 65] on img at bounding box center [671, 54] width 74 height 74
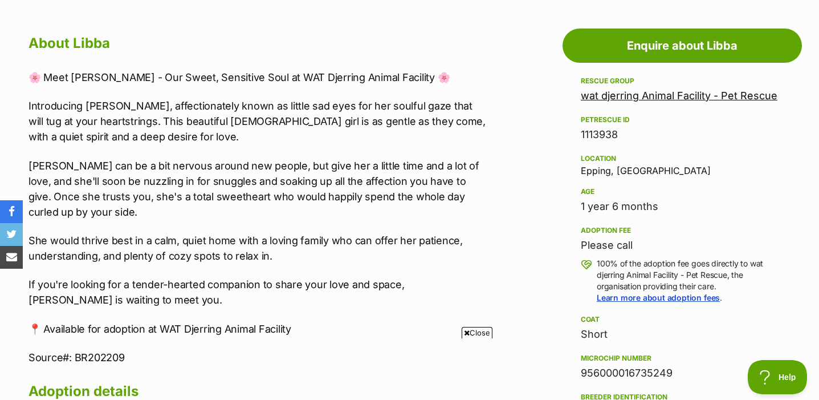
scroll to position [169, 0]
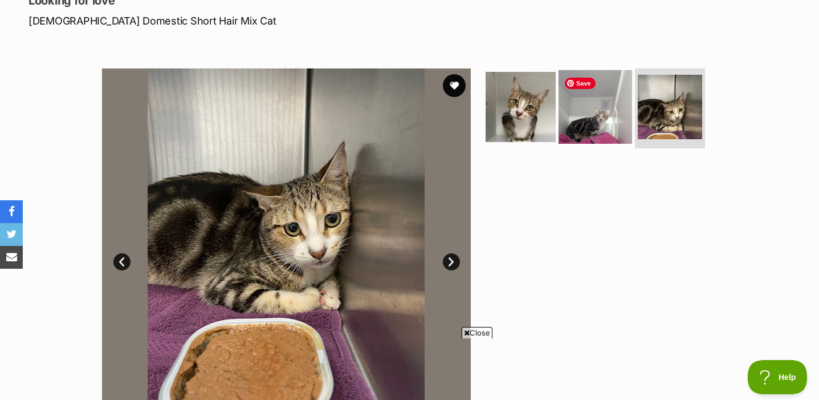
click at [608, 125] on img at bounding box center [596, 107] width 74 height 74
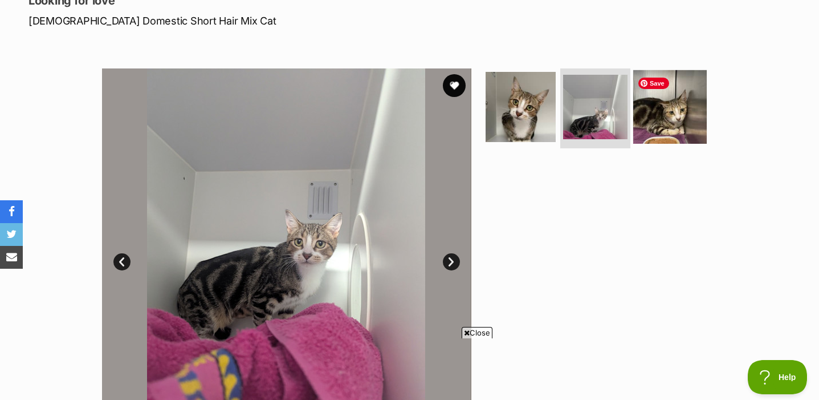
click at [652, 113] on img at bounding box center [671, 107] width 74 height 74
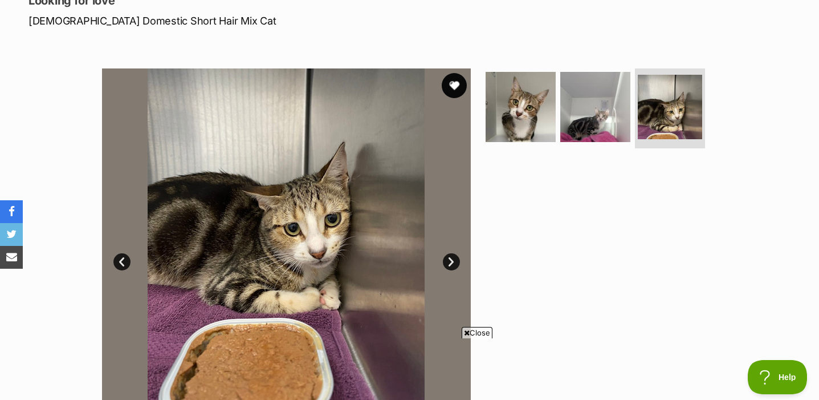
scroll to position [0, 0]
click at [462, 79] on button "favourite" at bounding box center [454, 85] width 25 height 25
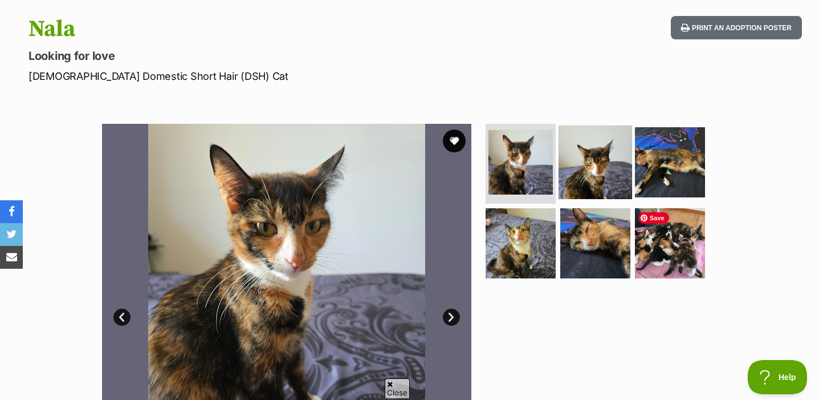
click at [620, 183] on img at bounding box center [596, 162] width 74 height 74
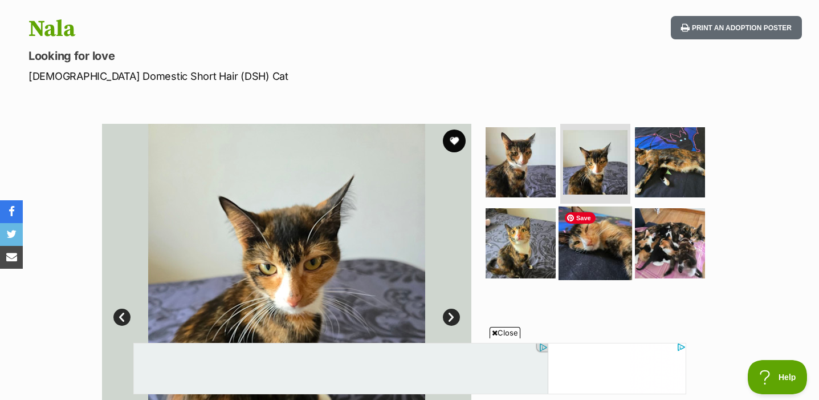
click at [615, 257] on img at bounding box center [596, 243] width 74 height 74
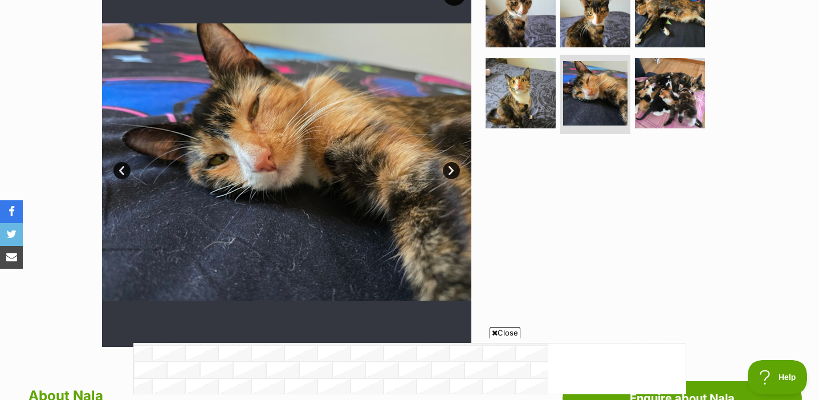
scroll to position [217, 0]
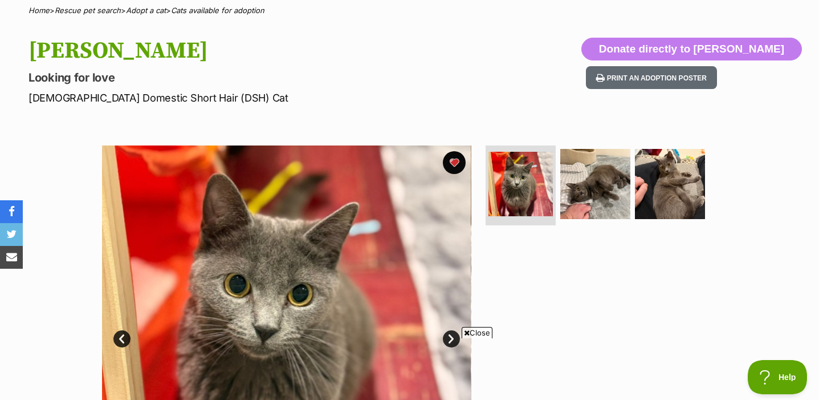
scroll to position [79, 0]
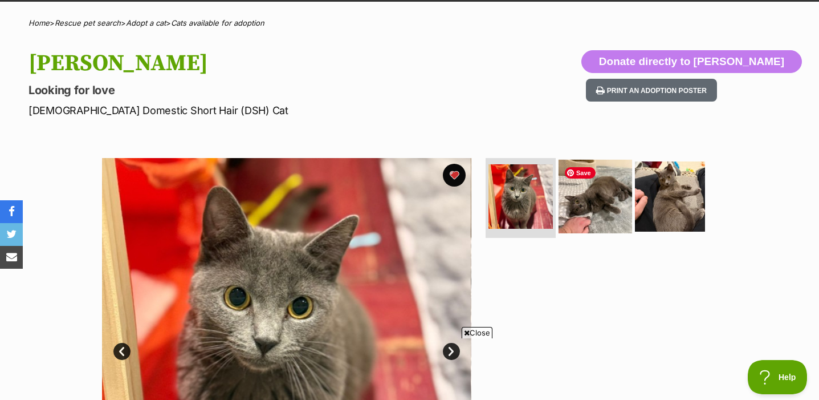
click at [593, 196] on img at bounding box center [596, 197] width 74 height 74
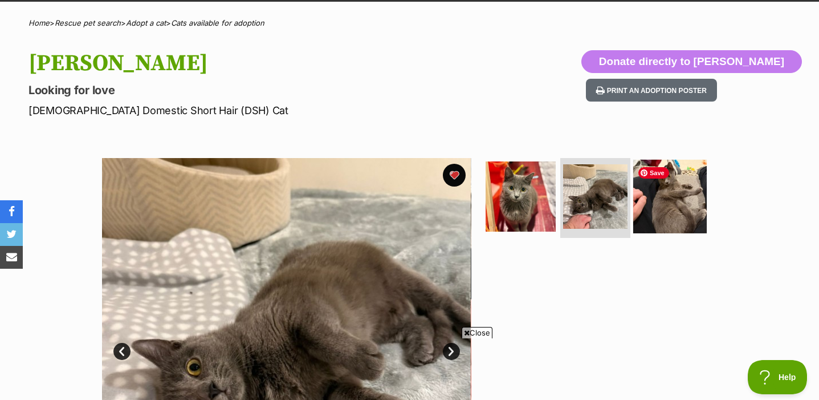
click at [671, 214] on img at bounding box center [671, 197] width 74 height 74
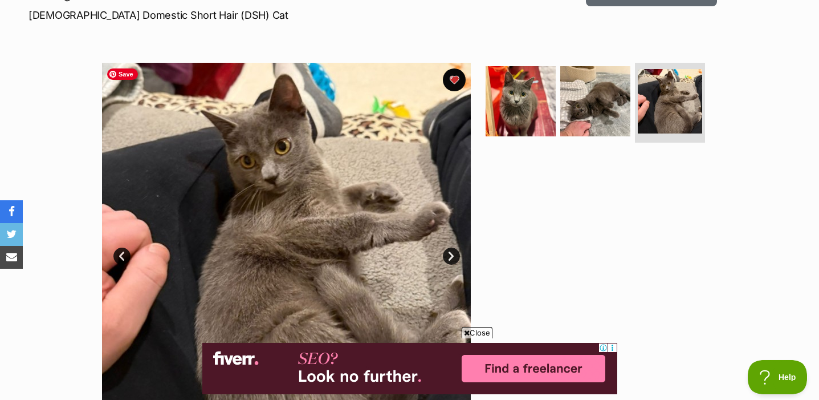
scroll to position [174, 0]
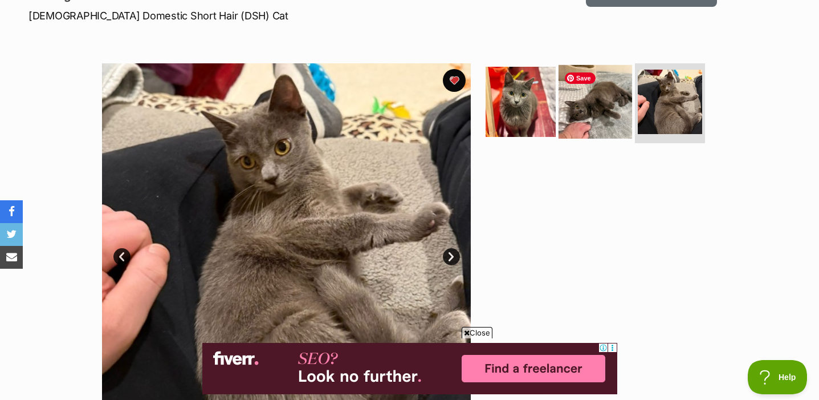
click at [600, 128] on img at bounding box center [596, 102] width 74 height 74
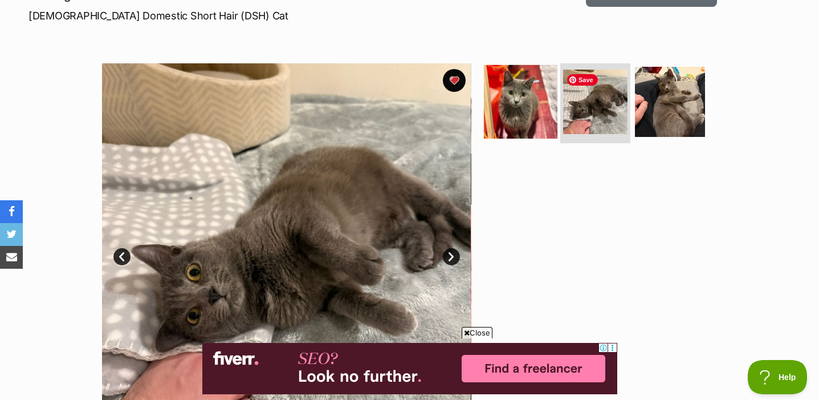
click at [541, 122] on img at bounding box center [521, 102] width 74 height 74
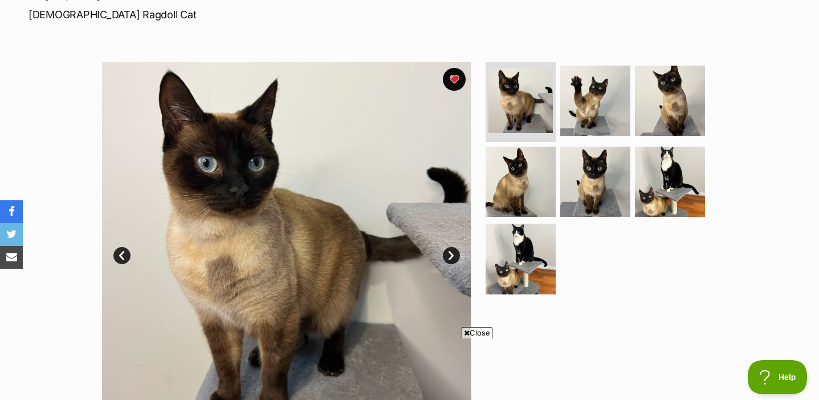
scroll to position [175, 0]
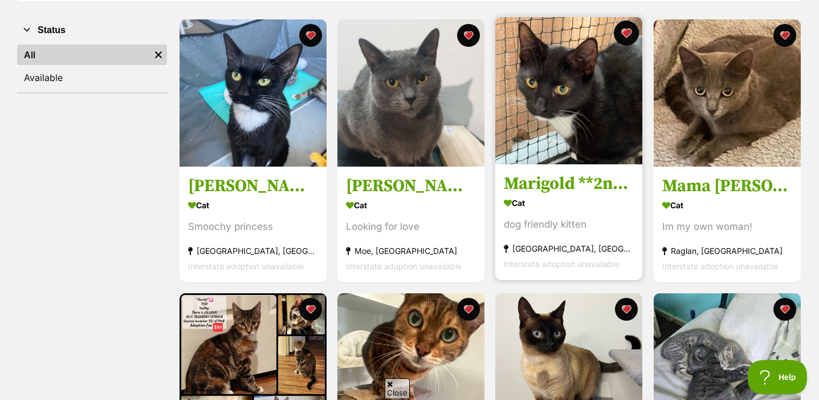
scroll to position [222, 0]
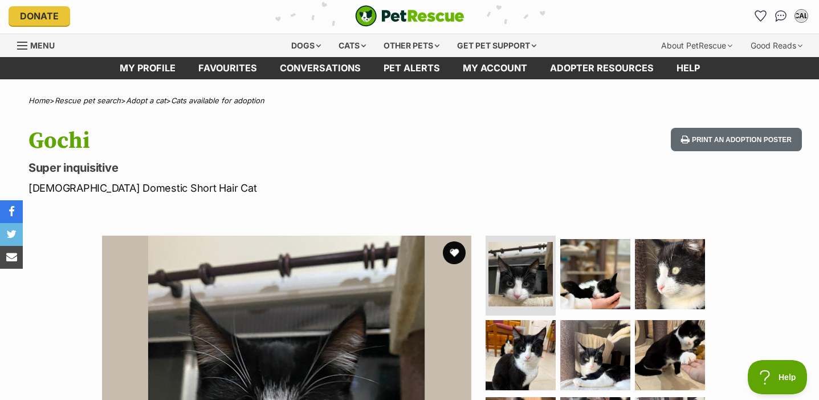
scroll to position [1, 0]
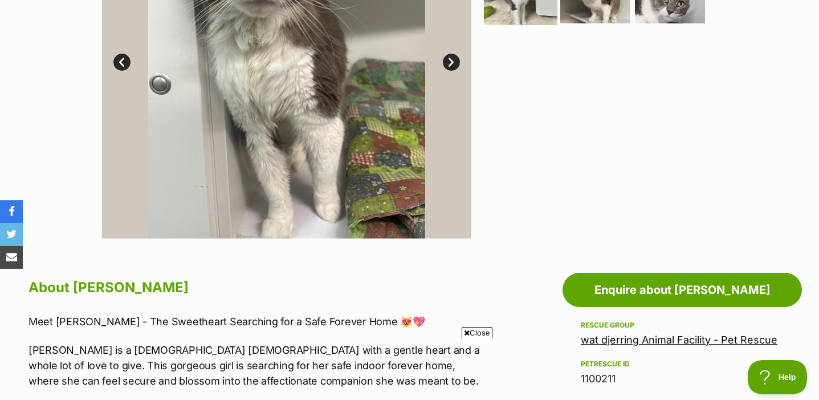
scroll to position [225, 0]
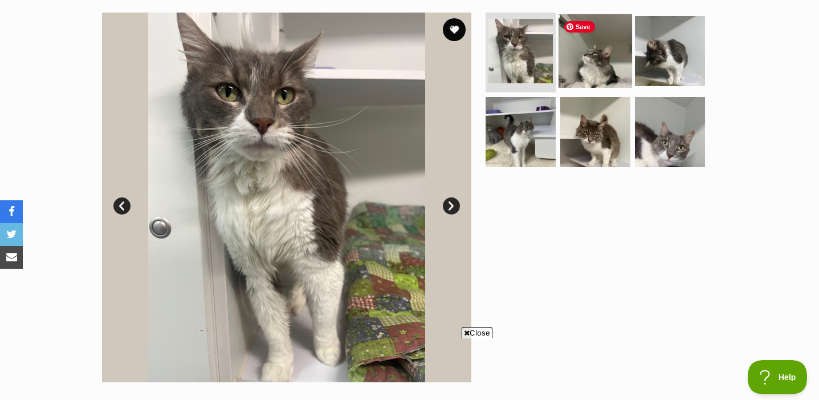
click at [578, 71] on img at bounding box center [596, 51] width 74 height 74
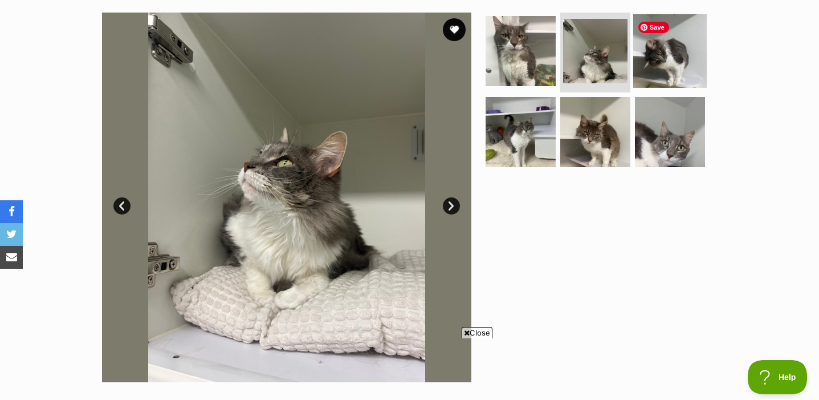
click at [651, 64] on img at bounding box center [671, 51] width 74 height 74
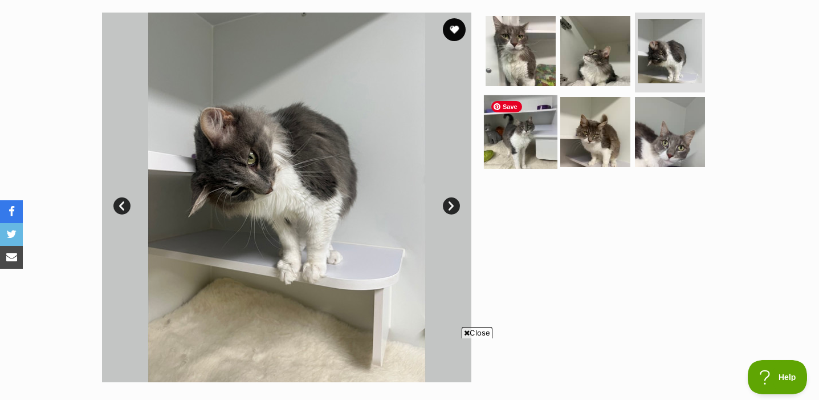
click at [527, 152] on img at bounding box center [521, 132] width 74 height 74
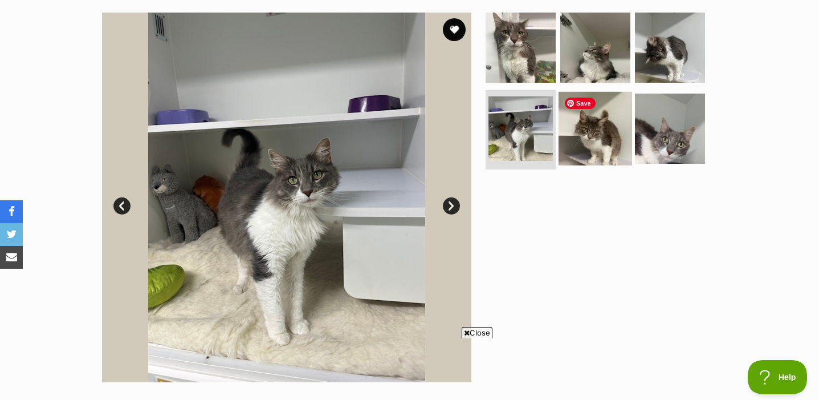
click at [595, 132] on img at bounding box center [596, 128] width 74 height 74
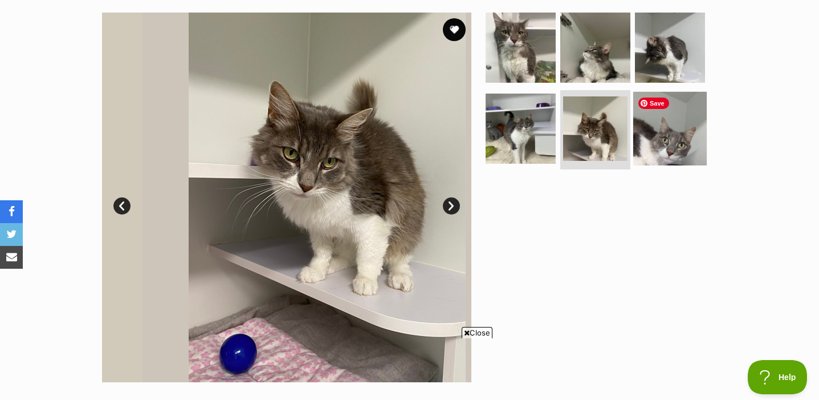
click at [663, 115] on img at bounding box center [671, 128] width 74 height 74
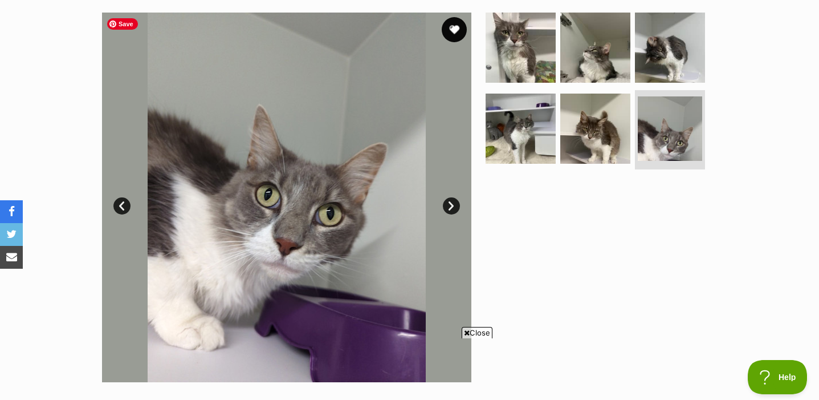
click at [460, 36] on button "favourite" at bounding box center [454, 29] width 25 height 25
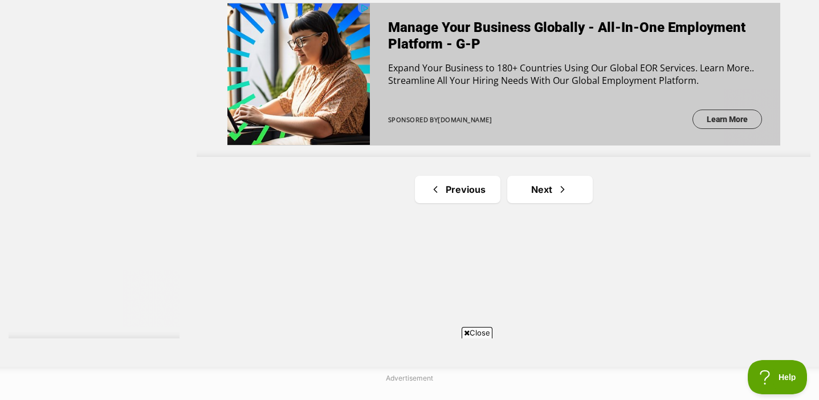
scroll to position [2086, 0]
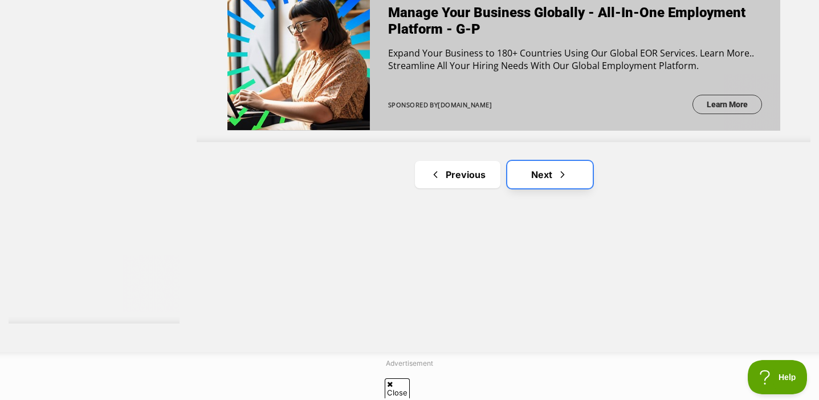
click at [553, 170] on link "Next" at bounding box center [551, 174] width 86 height 27
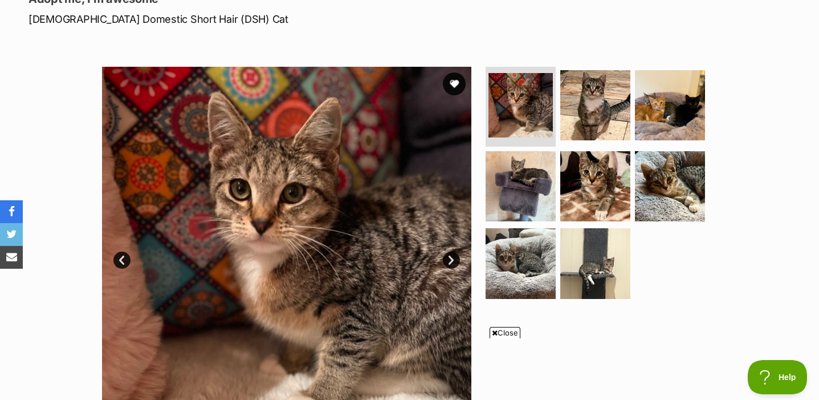
scroll to position [171, 0]
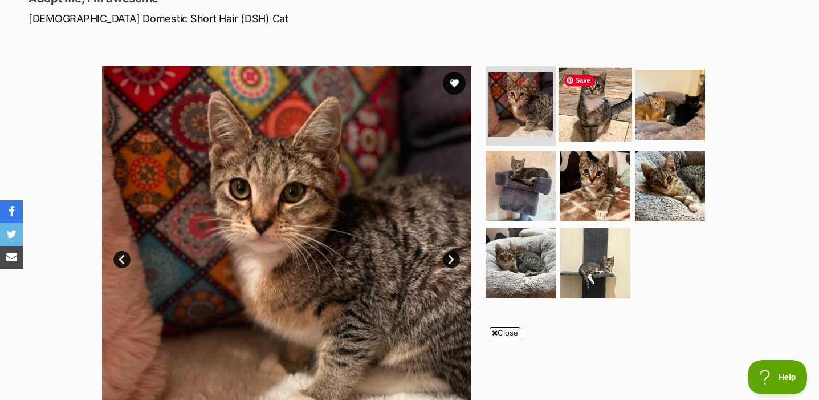
click at [614, 120] on img at bounding box center [596, 105] width 74 height 74
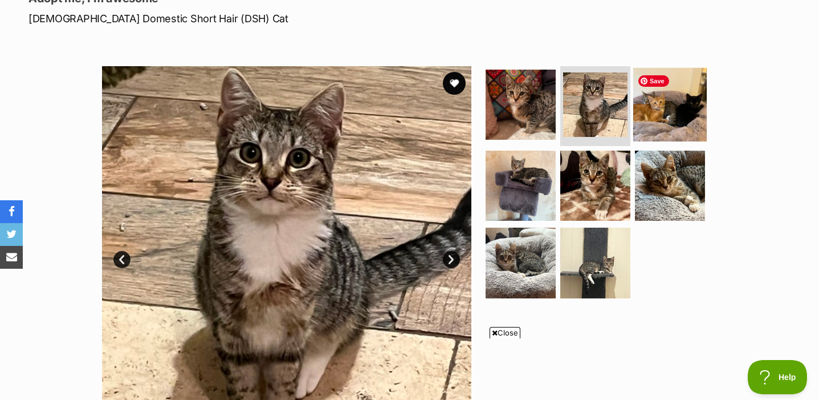
click at [686, 117] on img at bounding box center [671, 105] width 74 height 74
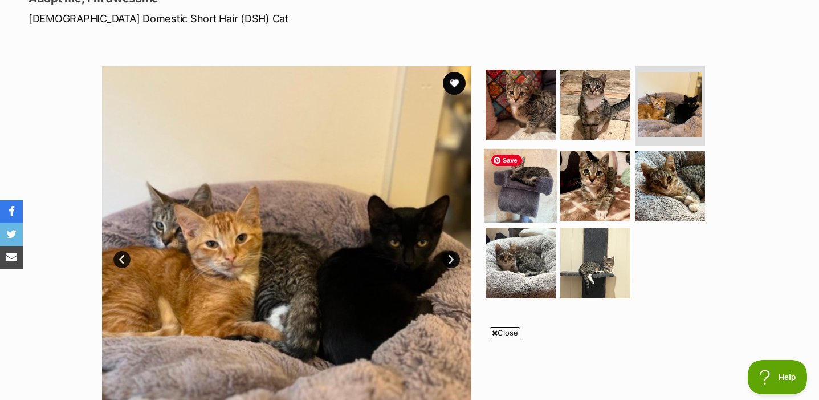
click at [550, 196] on img at bounding box center [521, 185] width 74 height 74
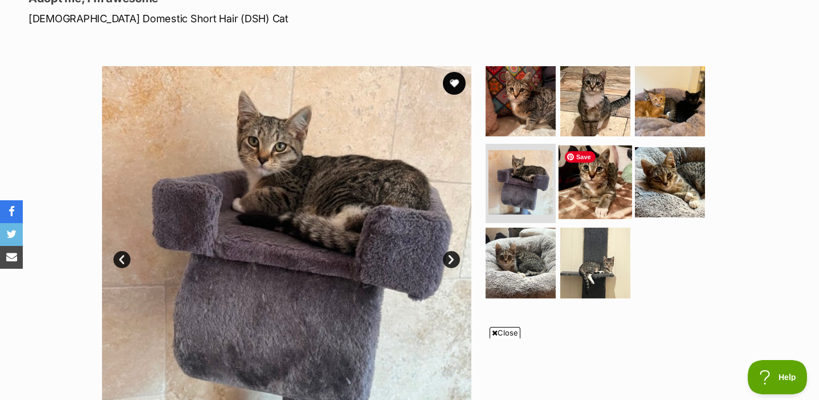
click at [604, 204] on img at bounding box center [596, 182] width 74 height 74
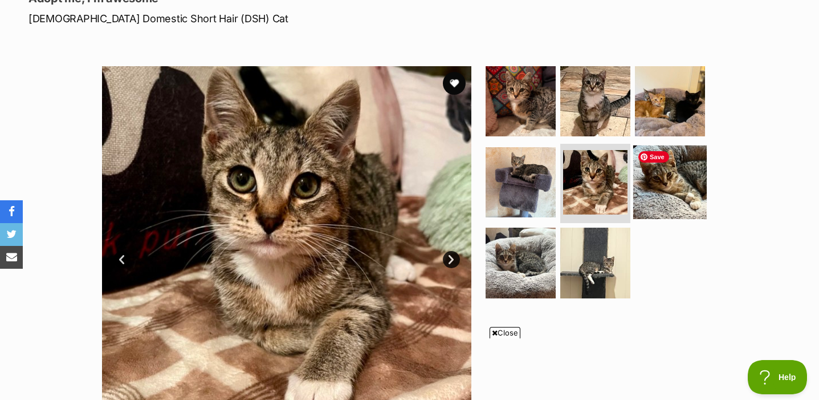
click at [668, 202] on img at bounding box center [671, 182] width 74 height 74
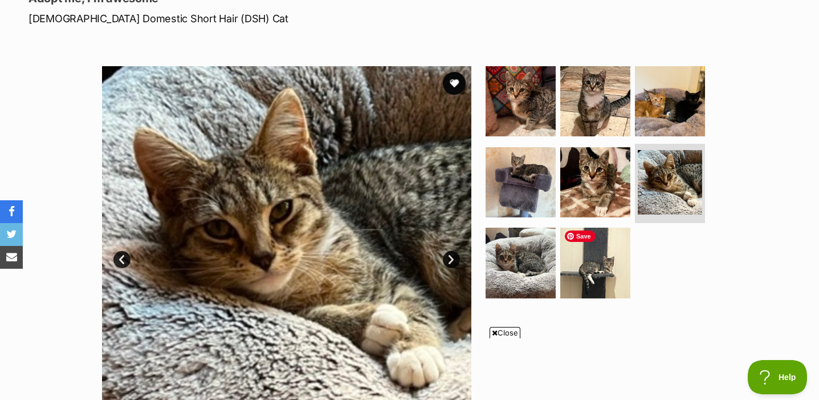
click at [557, 264] on ul at bounding box center [601, 185] width 234 height 239
click at [602, 279] on img at bounding box center [596, 263] width 74 height 74
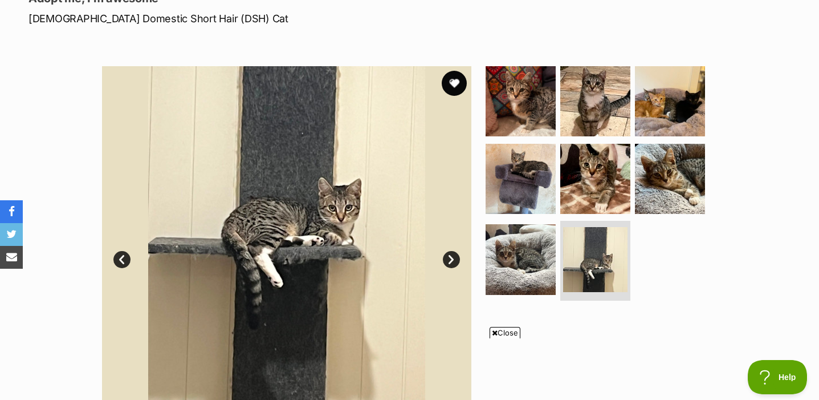
click at [454, 85] on button "favourite" at bounding box center [454, 83] width 25 height 25
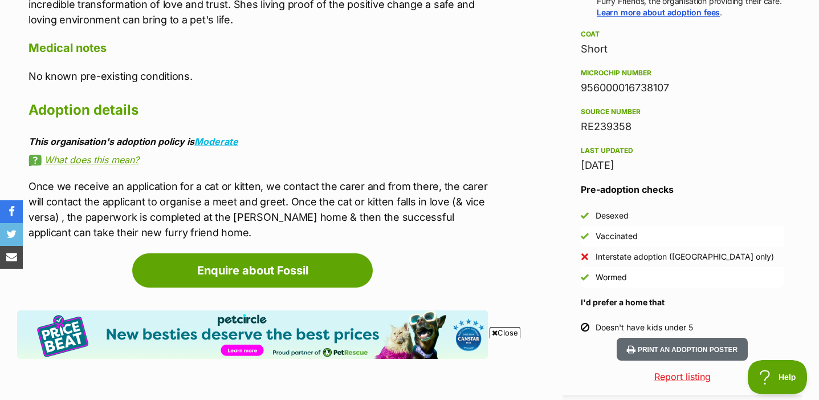
scroll to position [895, 0]
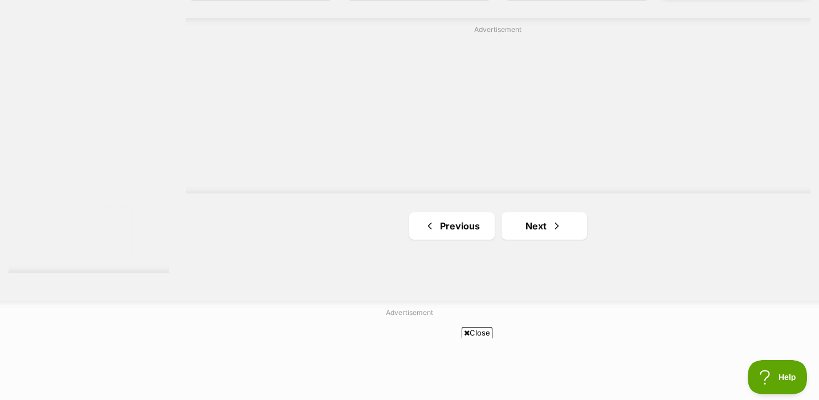
scroll to position [2124, 0]
click at [576, 224] on link "Next" at bounding box center [545, 223] width 86 height 27
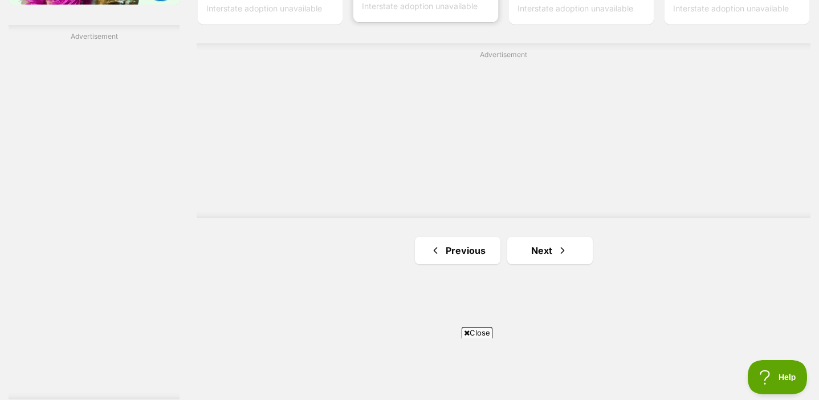
scroll to position [2008, 0]
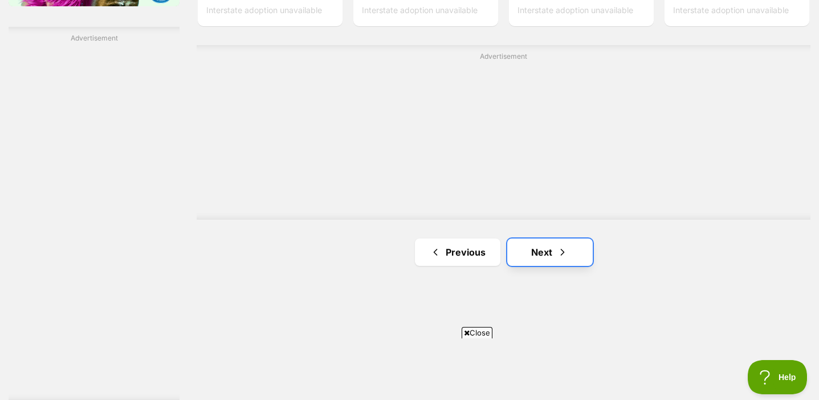
click at [545, 255] on link "Next" at bounding box center [551, 251] width 86 height 27
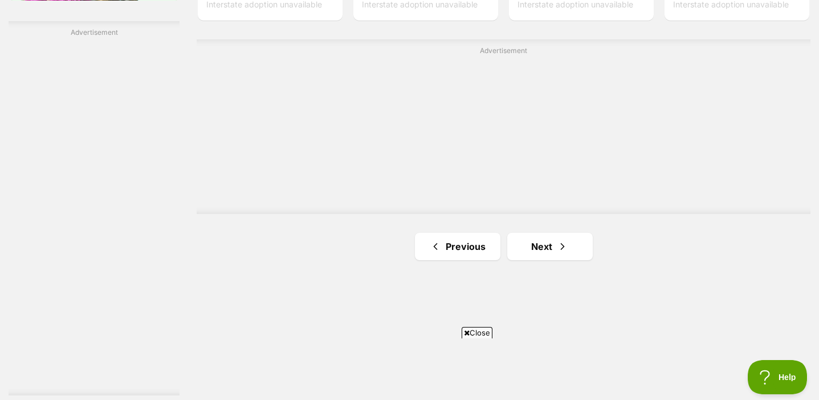
scroll to position [2017, 0]
click at [543, 246] on link "Next" at bounding box center [551, 243] width 86 height 27
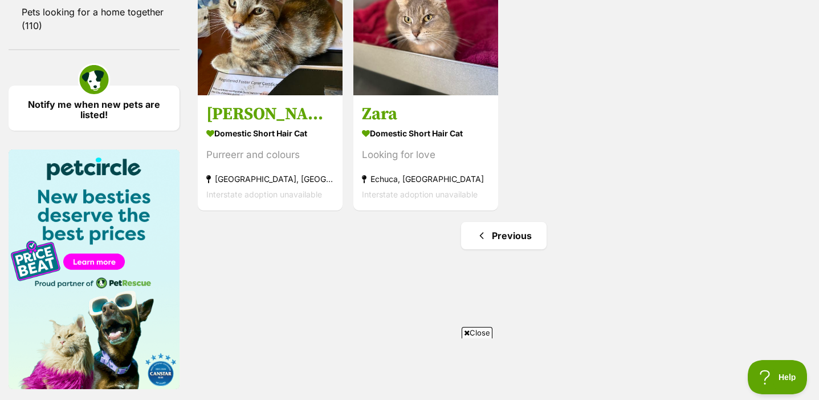
scroll to position [1624, 0]
